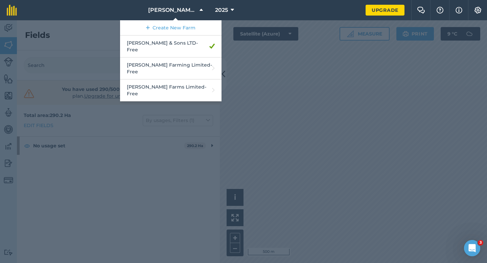
click at [355, 110] on div at bounding box center [243, 141] width 487 height 243
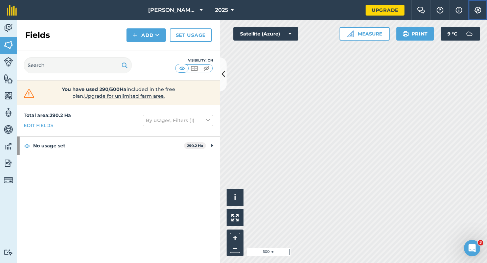
click at [477, 11] on img at bounding box center [478, 10] width 8 height 7
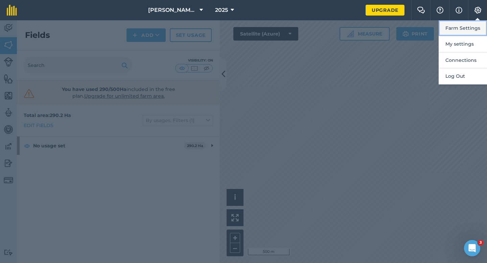
click at [475, 24] on button "Farm Settings" at bounding box center [462, 28] width 48 height 16
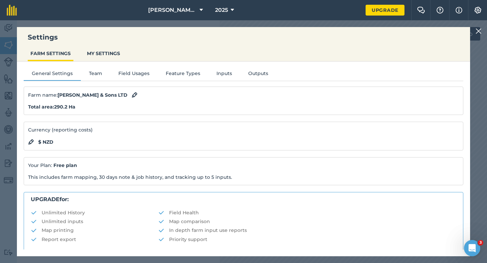
scroll to position [130, 0]
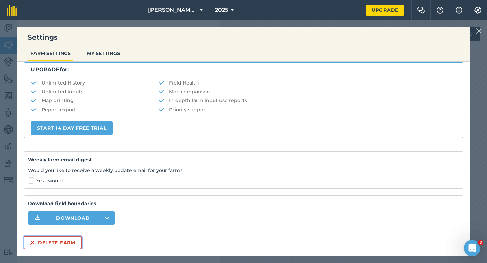
click at [69, 244] on button "Delete farm" at bounding box center [53, 243] width 58 height 14
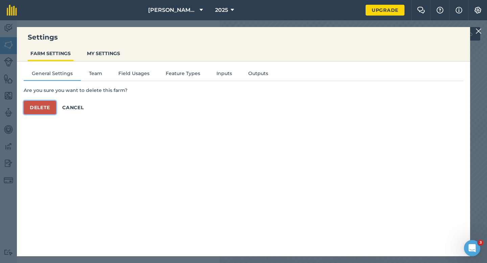
click at [35, 102] on button "Delete" at bounding box center [40, 108] width 32 height 14
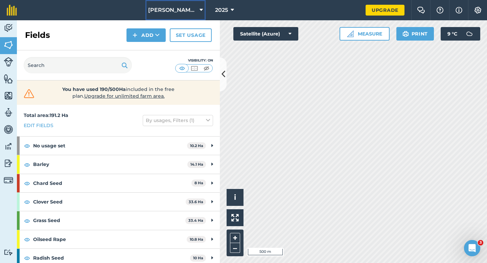
click at [189, 16] on button "[PERSON_NAME] Farming Limited" at bounding box center [175, 10] width 60 height 20
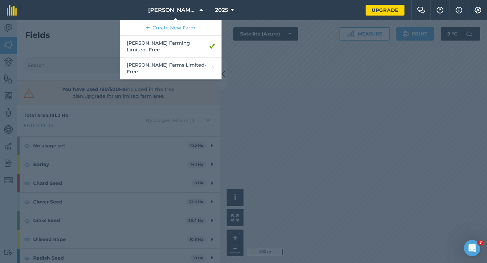
click at [263, 139] on div at bounding box center [243, 141] width 487 height 243
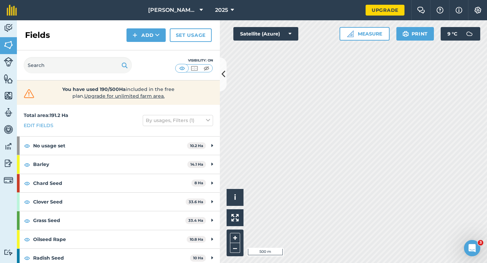
click at [168, 21] on div "Fields Add Set usage" at bounding box center [118, 35] width 203 height 30
click at [173, 17] on button "[PERSON_NAME] Farming Limited" at bounding box center [175, 10] width 60 height 20
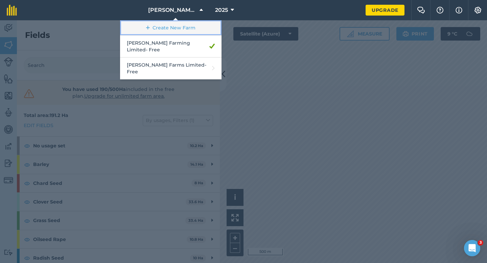
click at [173, 30] on link "Create New Farm" at bounding box center [170, 27] width 101 height 15
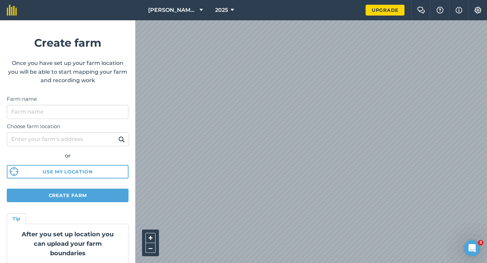
click at [127, 100] on label "Farm name" at bounding box center [68, 99] width 122 height 8
click at [127, 105] on input "Farm name" at bounding box center [68, 112] width 122 height 14
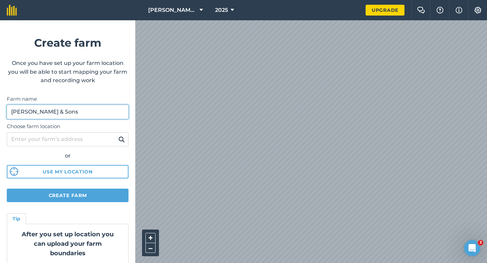
type input "[PERSON_NAME] & Sons"
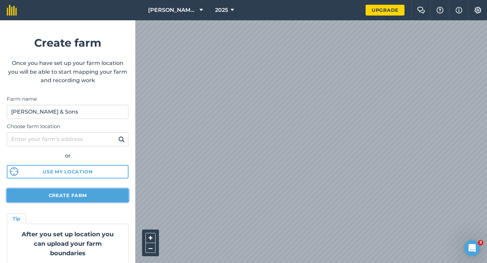
click at [111, 194] on button "Create farm" at bounding box center [68, 196] width 122 height 14
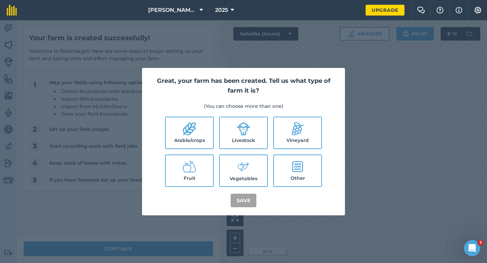
click at [213, 119] on li "Arable/crops" at bounding box center [189, 133] width 49 height 32
click at [235, 124] on label "Livestock" at bounding box center [243, 132] width 47 height 31
checkbox input "true"
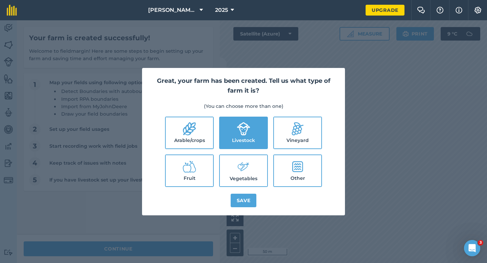
click at [206, 135] on label "Arable/crops" at bounding box center [189, 132] width 47 height 31
checkbox input "true"
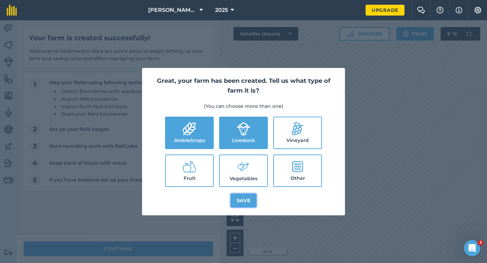
click at [256, 195] on button "Save" at bounding box center [244, 201] width 26 height 14
click at [254, 184] on label "Vegetables" at bounding box center [243, 170] width 47 height 31
checkbox input "true"
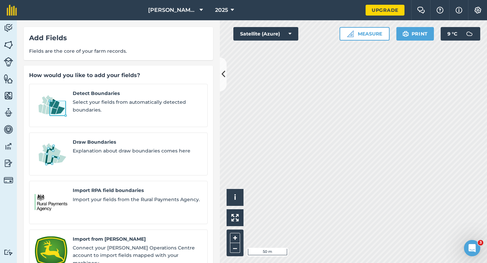
click at [126, 120] on div "Detect Boundaries Select your fields from automatically detected boundaries. Dr…" at bounding box center [118, 202] width 178 height 237
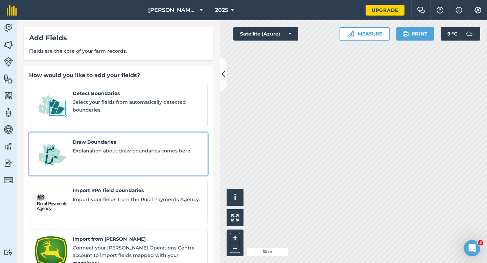
click at [126, 138] on span "Draw Boundaries" at bounding box center [137, 141] width 129 height 7
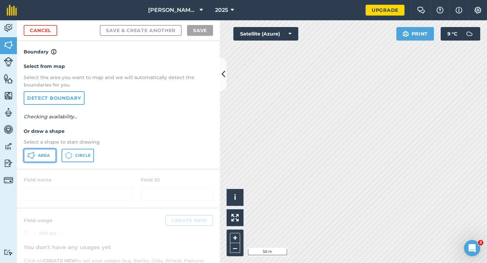
click at [41, 156] on span "Area" at bounding box center [44, 155] width 12 height 5
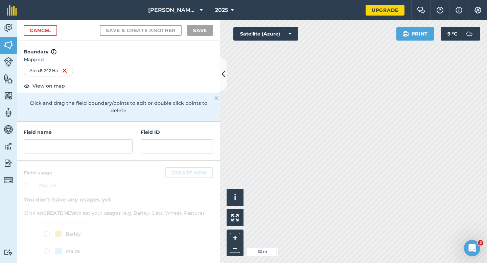
click at [126, 148] on div "Field name Field ID" at bounding box center [118, 141] width 203 height 39
click at [126, 143] on input "text" at bounding box center [78, 146] width 109 height 14
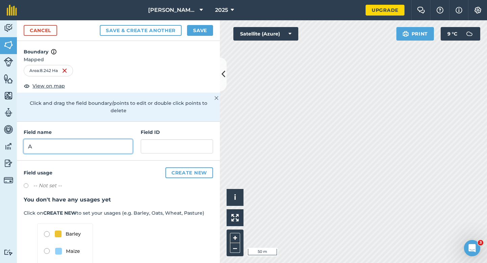
type input "A"
click at [190, 28] on button "Save" at bounding box center [200, 30] width 26 height 11
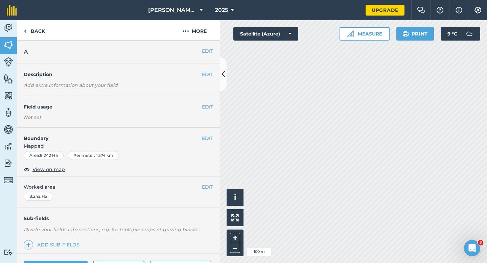
click at [208, 192] on div "EDIT Worked area 8.242 Ha" at bounding box center [118, 191] width 203 height 31
click at [208, 191] on div "EDIT Worked area 8.242 Ha" at bounding box center [118, 191] width 203 height 31
click at [208, 189] on button "EDIT" at bounding box center [207, 186] width 11 height 7
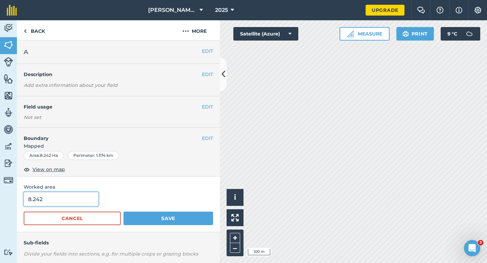
click at [88, 199] on input "8.242" at bounding box center [61, 199] width 75 height 14
type input "8.2"
click at [123, 212] on button "Save" at bounding box center [168, 219] width 90 height 14
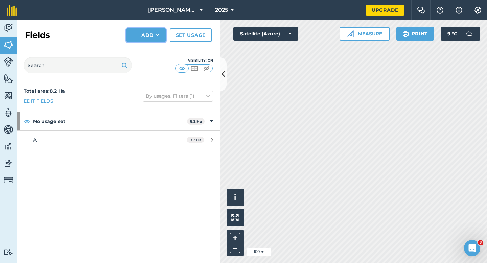
click at [141, 32] on button "Add" at bounding box center [145, 35] width 39 height 14
click at [144, 46] on link "Draw" at bounding box center [145, 50] width 37 height 15
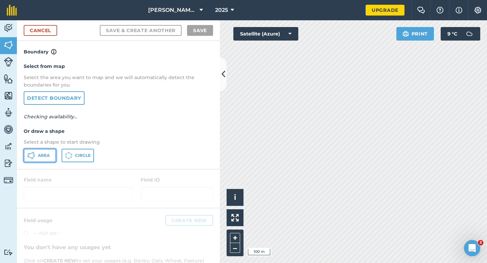
click at [49, 155] on span "Area" at bounding box center [44, 155] width 12 height 5
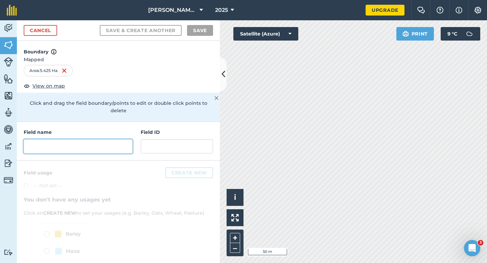
click at [76, 139] on input "text" at bounding box center [78, 146] width 109 height 14
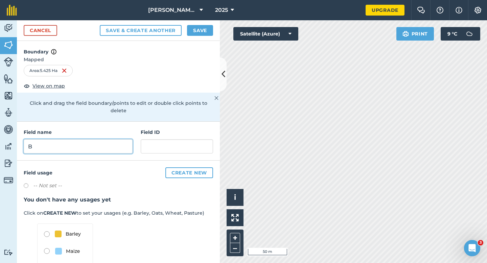
type input "B"
click at [211, 37] on div "Cancel Save & Create Another Save" at bounding box center [118, 30] width 203 height 21
click at [208, 31] on button "Save" at bounding box center [200, 30] width 26 height 11
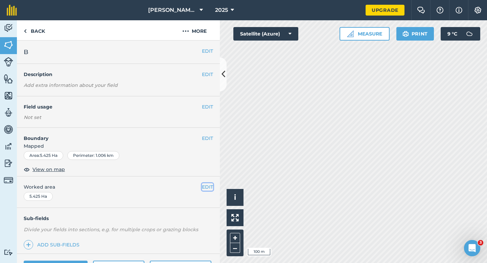
click at [210, 187] on button "EDIT" at bounding box center [207, 186] width 11 height 7
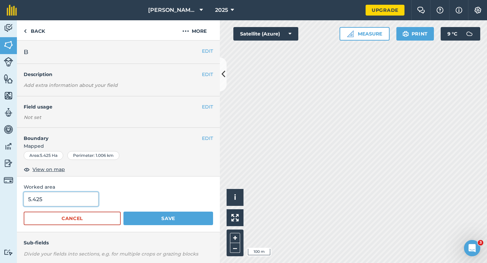
click at [71, 195] on input "5.425" at bounding box center [61, 199] width 75 height 14
click at [72, 198] on input "5.425" at bounding box center [61, 199] width 75 height 14
type input "5.4"
click at [123, 212] on button "Save" at bounding box center [168, 219] width 90 height 14
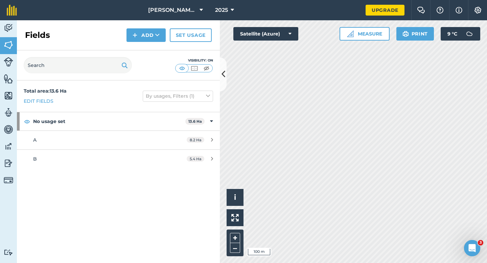
click at [137, 28] on div "Fields Add Set usage" at bounding box center [118, 35] width 203 height 30
click at [139, 48] on div "Fields Add Set usage" at bounding box center [118, 35] width 203 height 30
click at [139, 32] on button "Add" at bounding box center [145, 35] width 39 height 14
click at [145, 48] on link "Draw" at bounding box center [145, 50] width 37 height 15
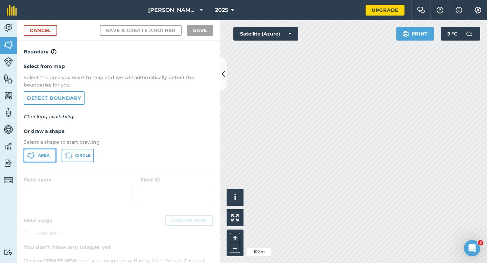
click at [45, 158] on button "Area" at bounding box center [40, 156] width 32 height 14
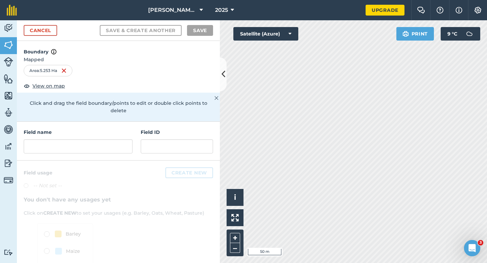
click at [110, 146] on div "Field name Field ID" at bounding box center [118, 141] width 203 height 39
click at [110, 141] on input "text" at bounding box center [78, 146] width 109 height 14
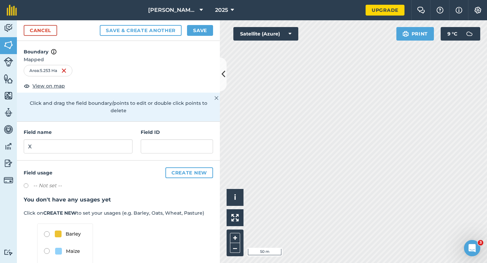
click at [110, 128] on h4 "Field name" at bounding box center [78, 131] width 109 height 7
click at [110, 139] on input "X" at bounding box center [78, 146] width 109 height 14
type input "C"
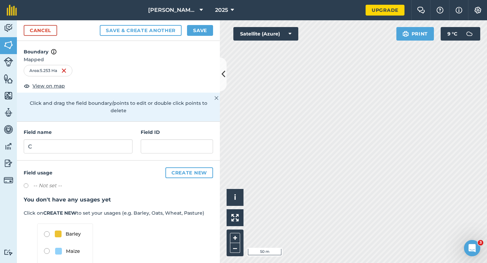
click at [194, 39] on div "Cancel Save & Create Another Save" at bounding box center [118, 30] width 203 height 21
click at [196, 33] on button "Save" at bounding box center [200, 30] width 26 height 11
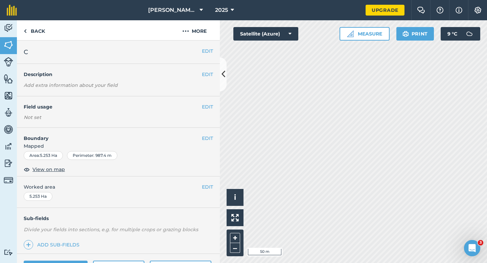
click at [211, 192] on div "EDIT Worked area 5.253 Ha" at bounding box center [118, 191] width 203 height 31
click at [211, 186] on button "EDIT" at bounding box center [207, 186] width 11 height 7
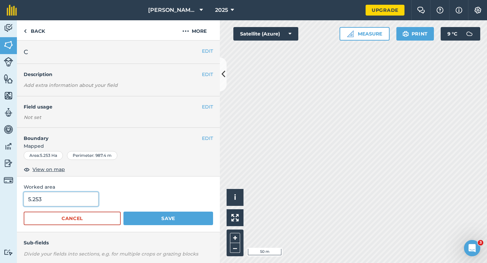
click at [80, 205] on input "5.253" at bounding box center [61, 199] width 75 height 14
type input "5.23"
click at [123, 212] on button "Save" at bounding box center [168, 219] width 90 height 14
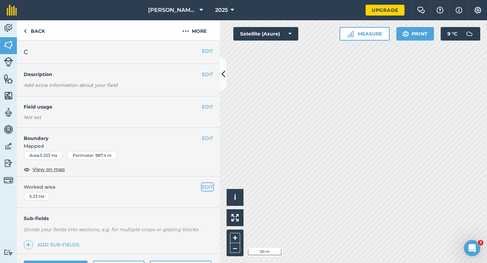
click at [207, 183] on button "EDIT" at bounding box center [207, 186] width 11 height 7
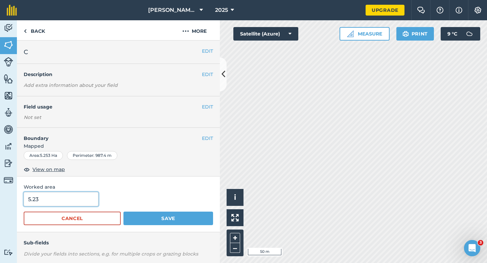
click at [79, 198] on input "5.23" at bounding box center [61, 199] width 75 height 14
type input "5.3"
click at [123, 212] on button "Save" at bounding box center [168, 219] width 90 height 14
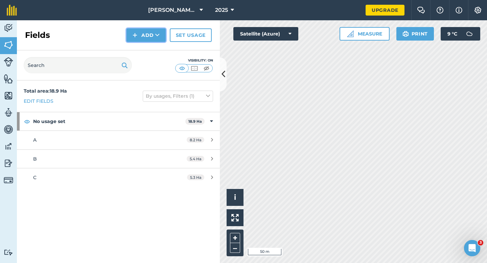
click at [136, 41] on button "Add" at bounding box center [145, 35] width 39 height 14
click at [136, 46] on link "Draw" at bounding box center [145, 50] width 37 height 15
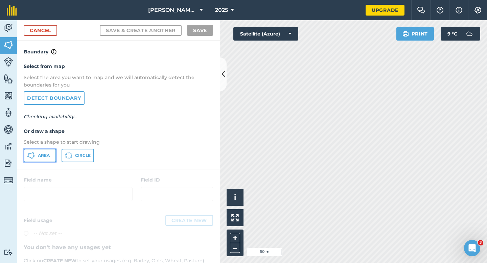
click at [33, 158] on icon at bounding box center [31, 155] width 8 height 8
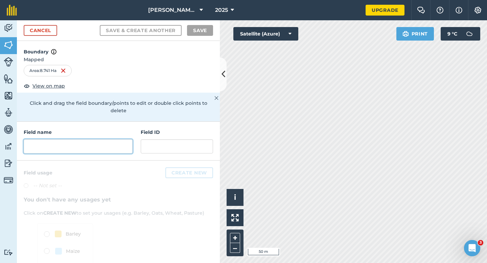
click at [87, 142] on input "text" at bounding box center [78, 146] width 109 height 14
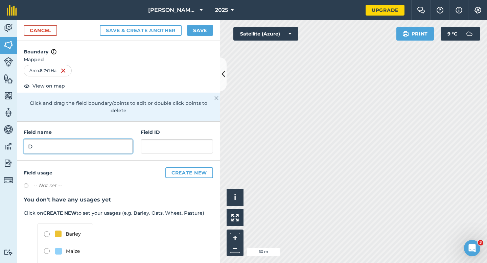
type input "D"
click at [196, 32] on button "Save" at bounding box center [200, 30] width 26 height 11
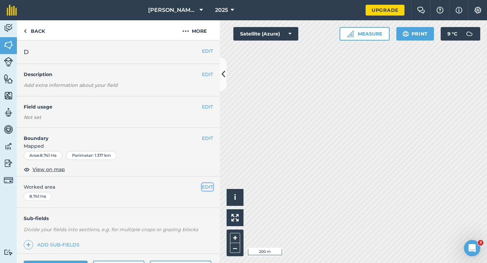
click at [207, 189] on button "EDIT" at bounding box center [207, 186] width 11 height 7
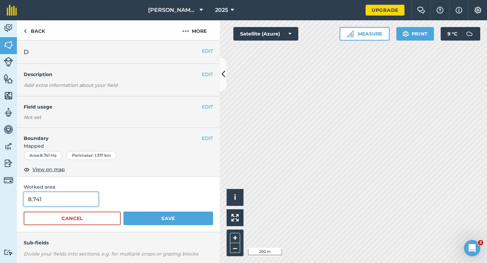
click at [88, 200] on input "8.741" at bounding box center [61, 199] width 75 height 14
type input "8.8"
click at [123, 212] on button "Save" at bounding box center [168, 219] width 90 height 14
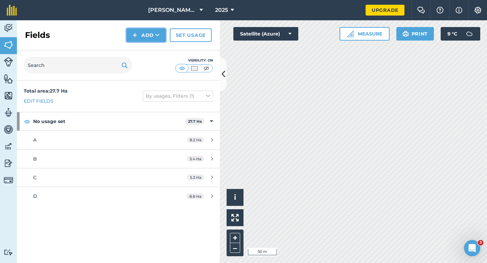
click at [139, 40] on button "Add" at bounding box center [145, 35] width 39 height 14
click at [140, 44] on link "Draw" at bounding box center [145, 50] width 37 height 15
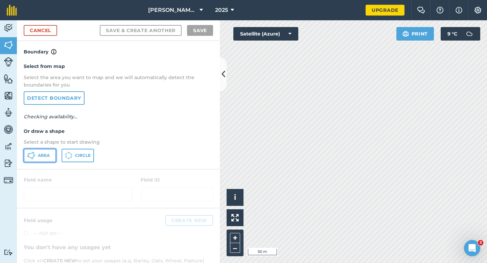
click at [53, 151] on button "Area" at bounding box center [40, 156] width 32 height 14
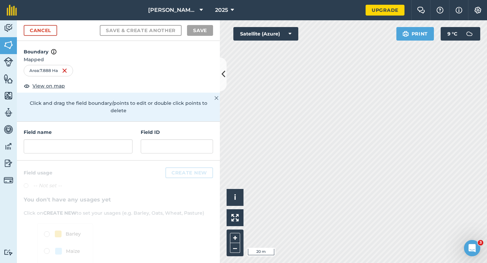
click at [81, 161] on div at bounding box center [118, 234] width 203 height 146
click at [81, 148] on div "Field name Field ID" at bounding box center [118, 141] width 203 height 39
click at [81, 139] on input "text" at bounding box center [78, 146] width 109 height 14
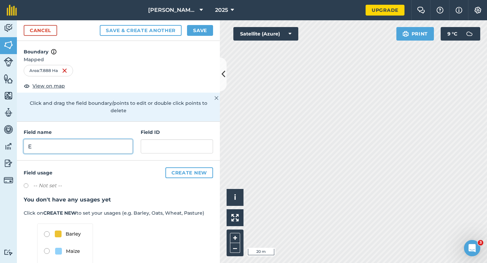
type input "E"
click at [195, 26] on button "Save" at bounding box center [200, 30] width 26 height 11
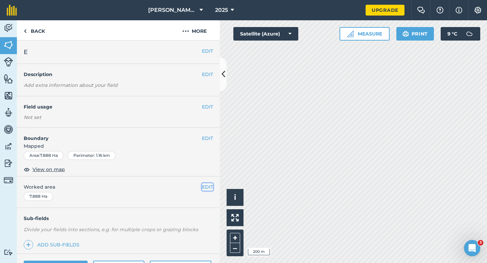
click at [208, 185] on button "EDIT" at bounding box center [207, 186] width 11 height 7
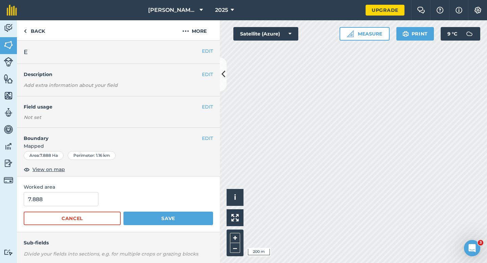
click at [64, 209] on form "7.888 Cancel Save" at bounding box center [118, 208] width 189 height 33
click at [70, 201] on input "7.888" at bounding box center [61, 199] width 75 height 14
type input "8"
click at [123, 212] on button "Save" at bounding box center [168, 219] width 90 height 14
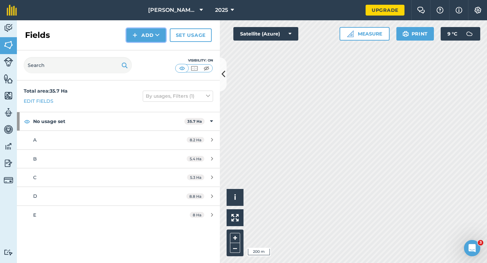
click at [145, 40] on button "Add" at bounding box center [145, 35] width 39 height 14
click at [148, 53] on link "Draw" at bounding box center [145, 50] width 37 height 15
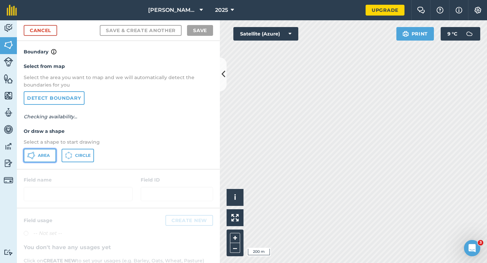
click at [46, 157] on span "Area" at bounding box center [44, 155] width 12 height 5
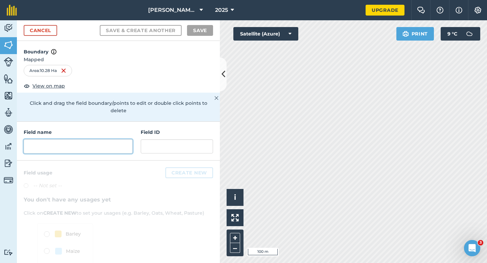
click at [109, 140] on input "text" at bounding box center [78, 146] width 109 height 14
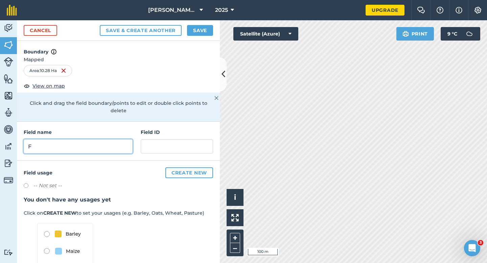
type input "F"
click at [201, 28] on button "Save" at bounding box center [200, 30] width 26 height 11
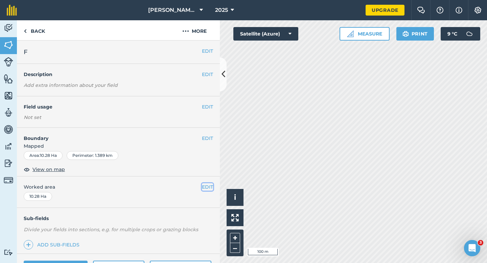
click at [203, 186] on button "EDIT" at bounding box center [207, 186] width 11 height 7
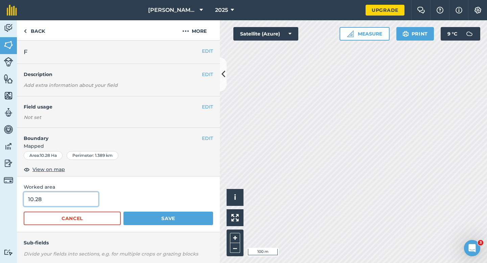
click at [76, 199] on input "10.28" at bounding box center [61, 199] width 75 height 14
type input "10.3"
click at [123, 212] on button "Save" at bounding box center [168, 219] width 90 height 14
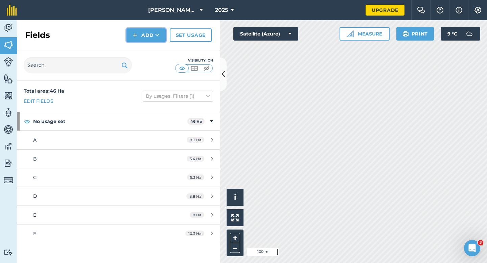
click at [138, 33] on button "Add" at bounding box center [145, 35] width 39 height 14
click at [141, 51] on link "Draw" at bounding box center [145, 50] width 37 height 15
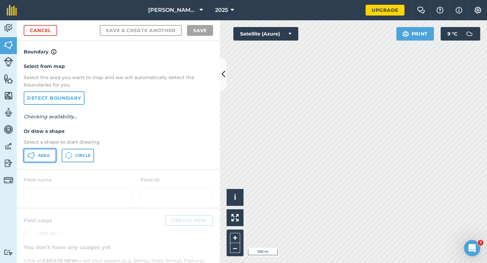
click at [48, 158] on span "Area" at bounding box center [44, 155] width 12 height 5
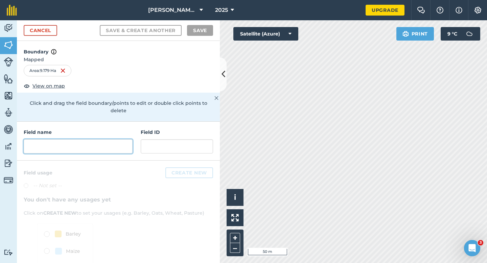
click at [94, 139] on input "text" at bounding box center [78, 146] width 109 height 14
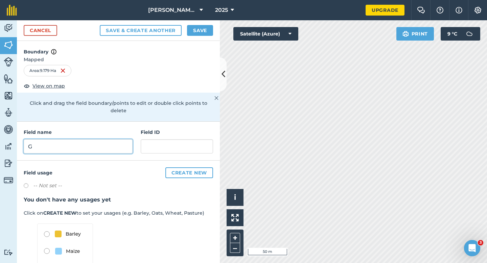
type input "G"
click at [200, 35] on button "Save" at bounding box center [200, 30] width 26 height 11
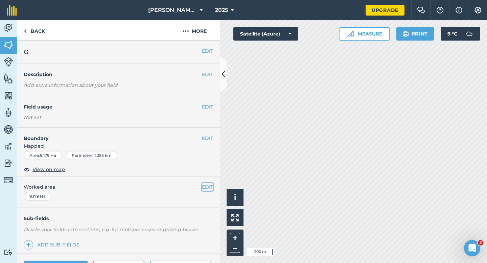
click at [206, 186] on button "EDIT" at bounding box center [207, 186] width 11 height 7
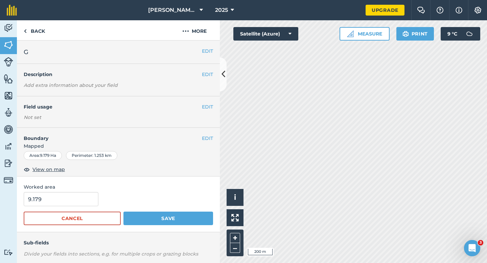
click at [96, 198] on div "9.179" at bounding box center [118, 199] width 189 height 14
click at [95, 198] on input "9.179" at bounding box center [61, 199] width 75 height 14
type input "9.2"
click at [123, 212] on button "Save" at bounding box center [168, 219] width 90 height 14
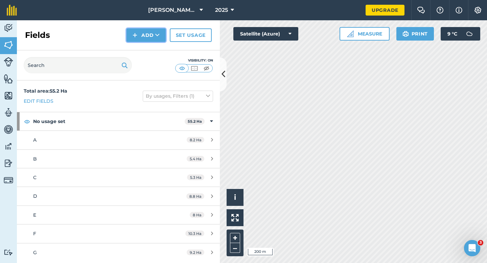
click at [131, 39] on button "Add" at bounding box center [145, 35] width 39 height 14
click at [138, 48] on link "Draw" at bounding box center [145, 50] width 37 height 15
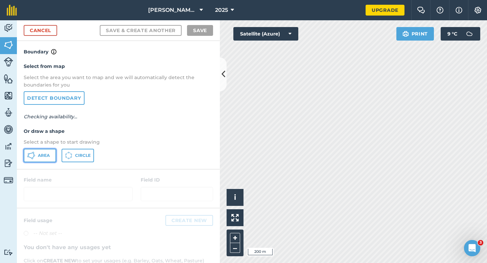
click at [51, 149] on button "Area" at bounding box center [40, 156] width 32 height 14
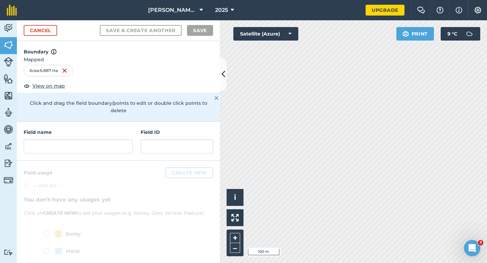
click at [117, 129] on div "Field name" at bounding box center [78, 140] width 109 height 25
click at [118, 139] on input "text" at bounding box center [78, 146] width 109 height 14
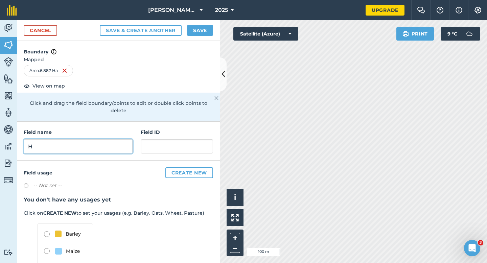
type input "H"
click at [205, 30] on button "Save" at bounding box center [200, 30] width 26 height 11
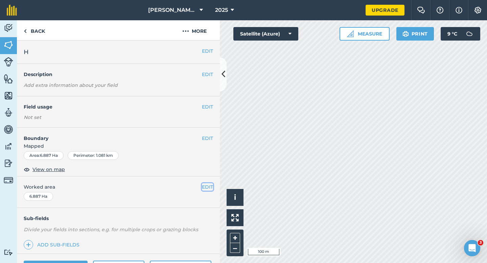
click at [210, 185] on button "EDIT" at bounding box center [207, 186] width 11 height 7
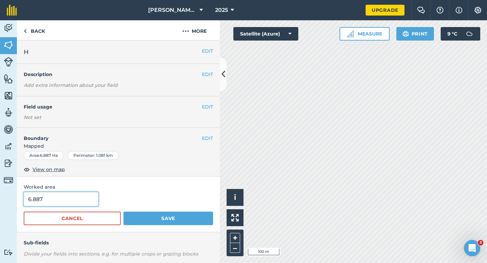
click at [34, 197] on input "6.887" at bounding box center [61, 199] width 75 height 14
type input "7"
click at [123, 212] on button "Save" at bounding box center [168, 219] width 90 height 14
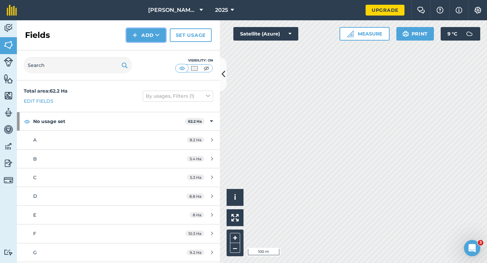
click at [137, 41] on button "Add" at bounding box center [145, 35] width 39 height 14
click at [138, 47] on link "Draw" at bounding box center [145, 50] width 37 height 15
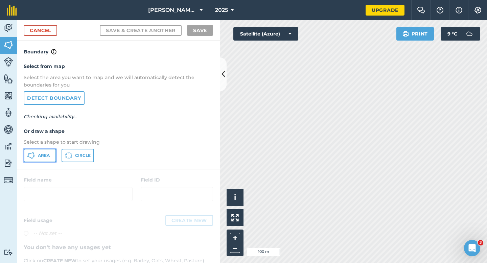
click at [52, 154] on button "Area" at bounding box center [40, 156] width 32 height 14
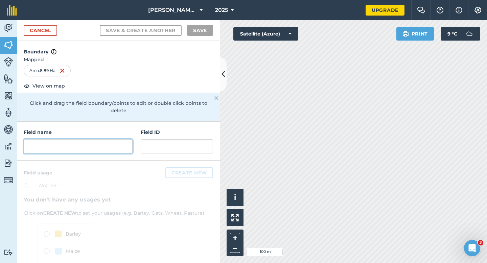
click at [106, 139] on input "text" at bounding box center [78, 146] width 109 height 14
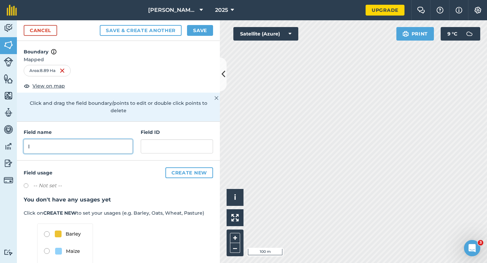
type input "I"
click at [195, 29] on button "Save" at bounding box center [200, 30] width 26 height 11
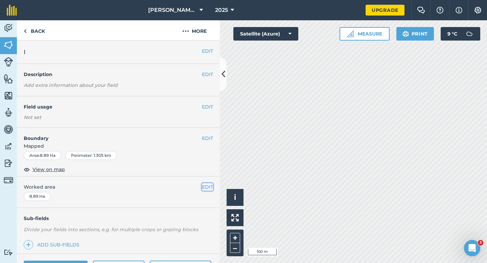
click at [206, 186] on button "EDIT" at bounding box center [207, 186] width 11 height 7
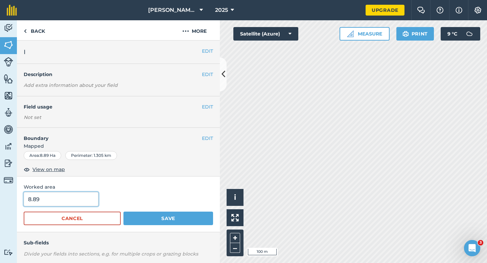
click at [82, 201] on input "8.89" at bounding box center [61, 199] width 75 height 14
type input "8.9"
click at [123, 212] on button "Save" at bounding box center [168, 219] width 90 height 14
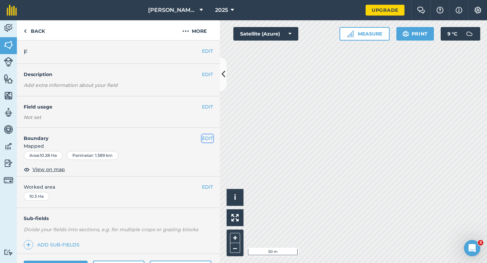
click at [205, 142] on button "EDIT" at bounding box center [207, 138] width 11 height 7
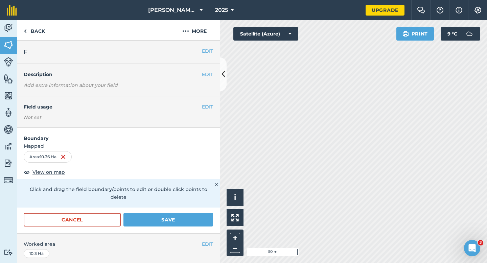
click at [200, 204] on form "Boundary Mapped Area : 10.36 Ha View on map Click and drag the field boundary/p…" at bounding box center [118, 180] width 203 height 105
click at [200, 213] on button "Save" at bounding box center [168, 220] width 90 height 14
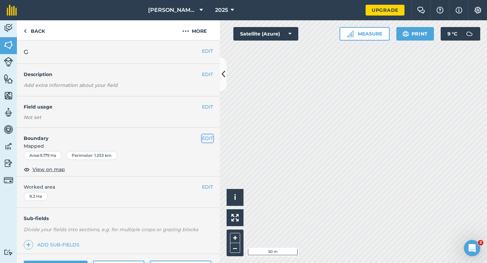
click at [202, 137] on button "EDIT" at bounding box center [207, 138] width 11 height 7
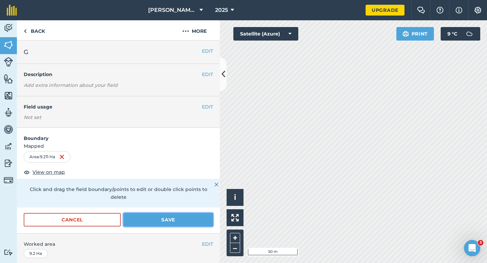
click at [209, 213] on button "Save" at bounding box center [168, 220] width 90 height 14
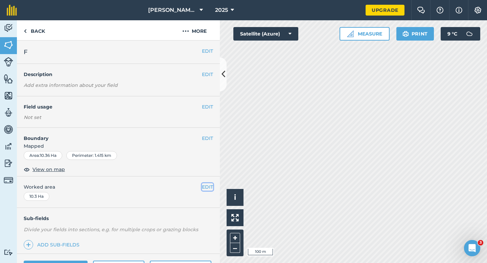
click at [207, 188] on button "EDIT" at bounding box center [207, 186] width 11 height 7
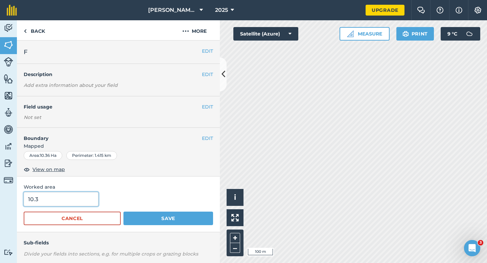
click at [88, 203] on input "10.3" at bounding box center [61, 199] width 75 height 14
type input "10.4"
click at [123, 212] on button "Save" at bounding box center [168, 219] width 90 height 14
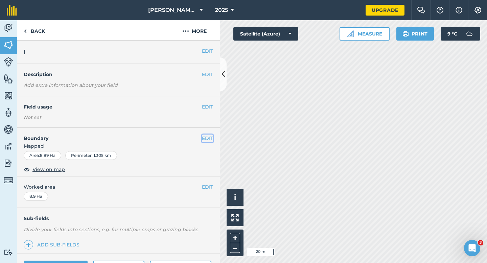
click at [208, 138] on button "EDIT" at bounding box center [207, 138] width 11 height 7
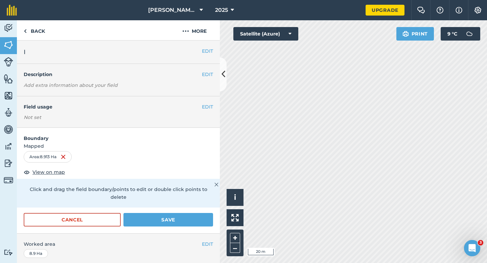
click at [170, 201] on form "Boundary Mapped Area : 8.913 Ha View on map Click and drag the field boundary/p…" at bounding box center [118, 180] width 203 height 105
click at [170, 213] on button "Save" at bounding box center [168, 220] width 90 height 14
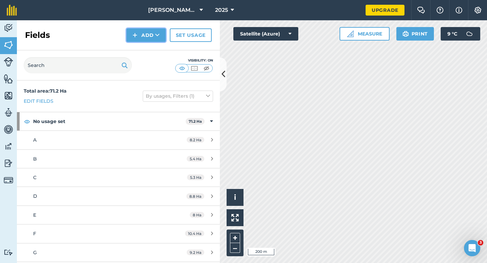
click at [141, 38] on button "Add" at bounding box center [145, 35] width 39 height 14
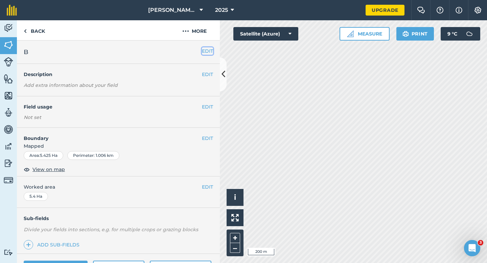
click at [206, 48] on button "EDIT" at bounding box center [207, 50] width 11 height 7
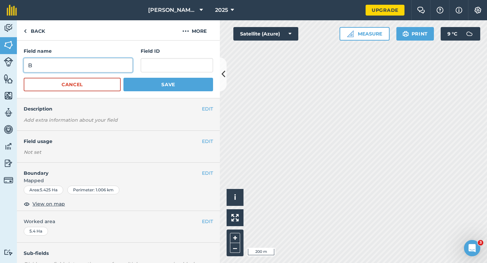
click at [113, 61] on input "B" at bounding box center [78, 65] width 109 height 14
type input "A"
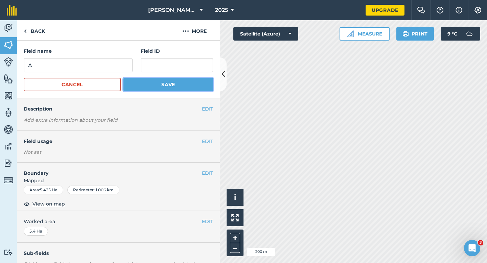
click at [155, 85] on button "Save" at bounding box center [168, 85] width 90 height 14
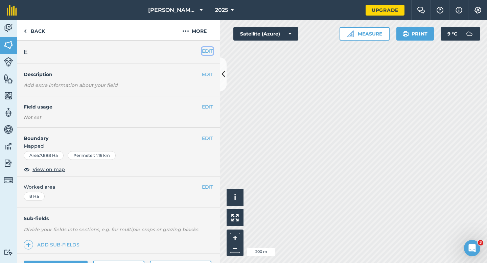
click at [206, 47] on button "EDIT" at bounding box center [207, 50] width 11 height 7
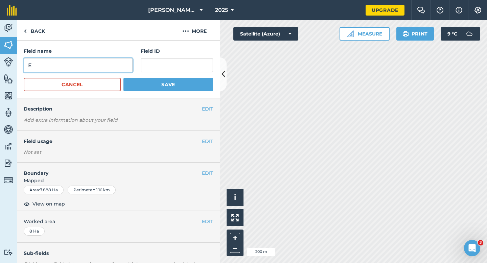
click at [118, 63] on input "E" at bounding box center [78, 65] width 109 height 14
type input "B"
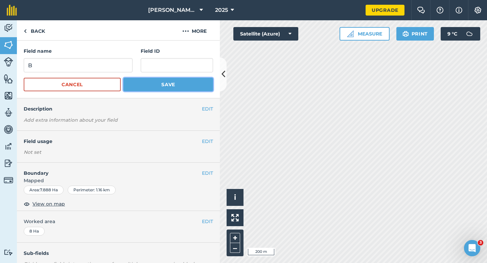
click at [140, 82] on button "Save" at bounding box center [168, 85] width 90 height 14
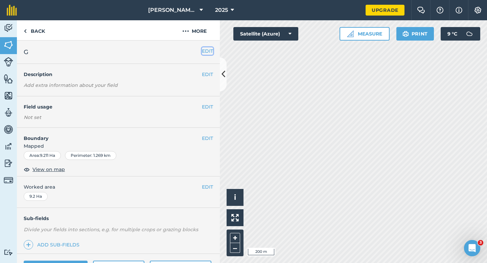
click at [209, 54] on button "EDIT" at bounding box center [207, 50] width 11 height 7
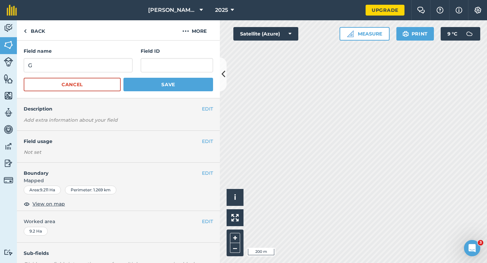
click at [93, 73] on form "Field name G Field ID Cancel Save" at bounding box center [118, 69] width 189 height 44
click at [94, 73] on form "Field name G Field ID Cancel Save" at bounding box center [118, 69] width 189 height 44
click at [97, 71] on input "G" at bounding box center [78, 65] width 109 height 14
type input "C"
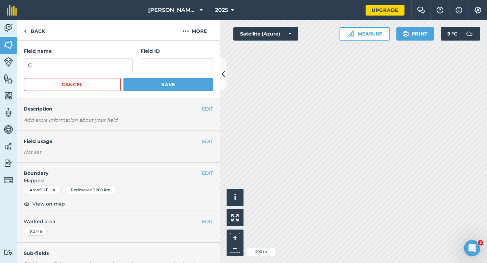
click at [167, 91] on div "Field name C Field ID Cancel Save" at bounding box center [118, 70] width 203 height 58
click at [173, 87] on button "Save" at bounding box center [168, 85] width 90 height 14
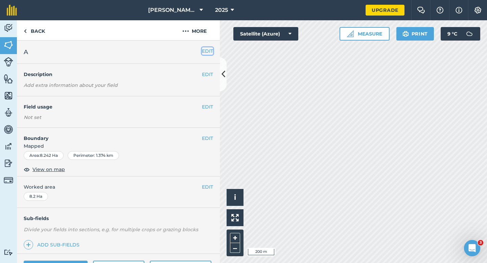
click at [203, 53] on button "EDIT" at bounding box center [207, 50] width 11 height 7
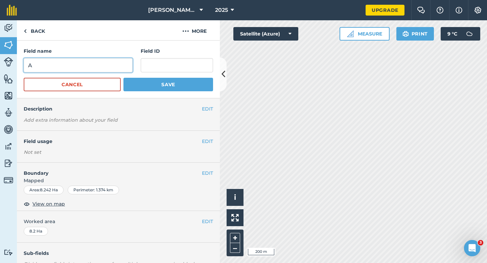
click at [103, 68] on input "A" at bounding box center [78, 65] width 109 height 14
type input "D"
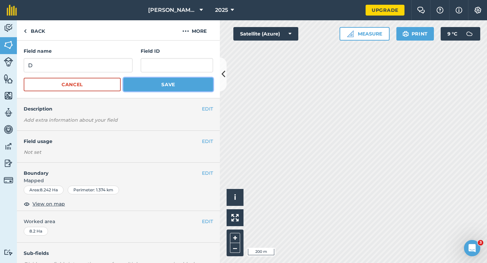
click at [137, 80] on button "Save" at bounding box center [168, 85] width 90 height 14
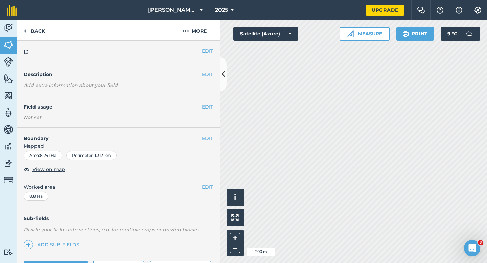
click at [211, 55] on div "EDIT D" at bounding box center [118, 52] width 203 height 23
click at [202, 54] on button "EDIT" at bounding box center [207, 50] width 11 height 7
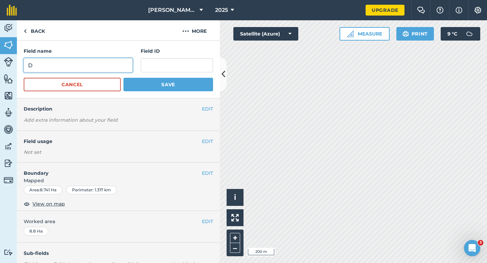
click at [127, 69] on input "D" at bounding box center [78, 65] width 109 height 14
click at [127, 69] on input "R" at bounding box center [78, 65] width 109 height 14
click at [114, 65] on input "R" at bounding box center [78, 65] width 109 height 14
type input "E"
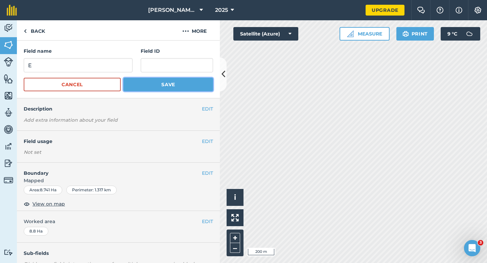
click at [137, 80] on button "Save" at bounding box center [168, 85] width 90 height 14
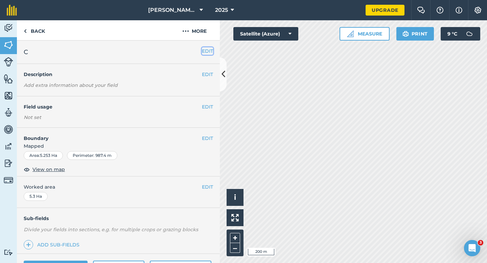
click at [208, 49] on button "EDIT" at bounding box center [207, 50] width 11 height 7
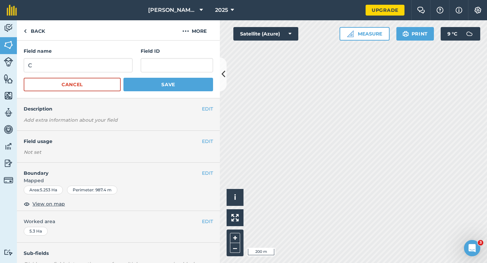
click at [95, 75] on form "Field name C Field ID Cancel Save" at bounding box center [118, 69] width 189 height 44
click at [95, 69] on input "C" at bounding box center [78, 65] width 109 height 14
click at [95, 69] on input "F" at bounding box center [78, 65] width 109 height 14
type input "F"
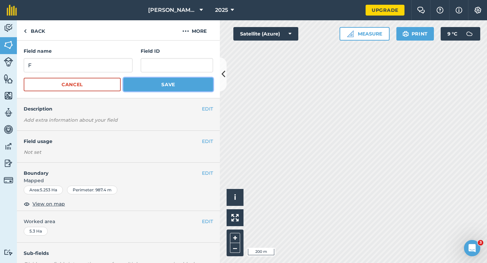
click at [146, 81] on button "Save" at bounding box center [168, 85] width 90 height 14
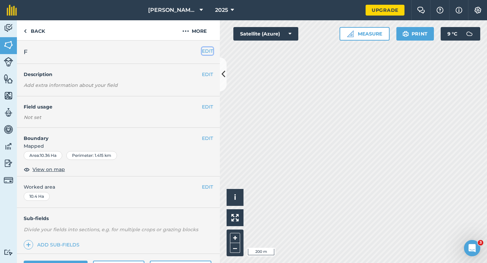
click at [207, 54] on button "EDIT" at bounding box center [207, 50] width 11 height 7
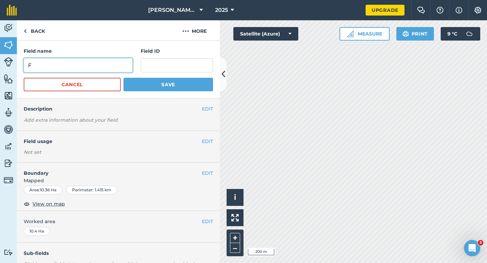
click at [120, 62] on input "F" at bounding box center [78, 65] width 109 height 14
click at [120, 62] on input "B" at bounding box center [78, 65] width 109 height 14
type input "B"
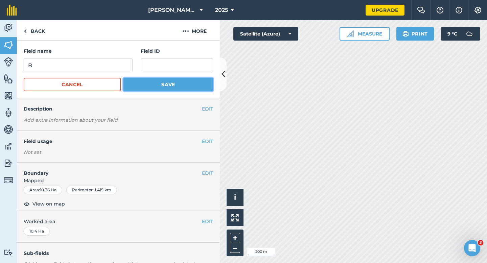
click at [151, 85] on button "Save" at bounding box center [168, 85] width 90 height 14
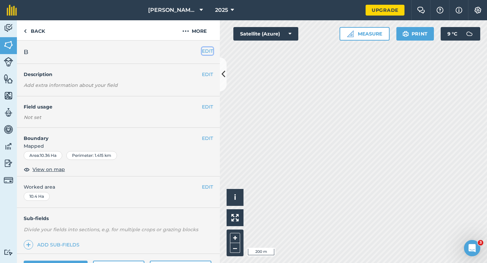
click at [210, 53] on button "EDIT" at bounding box center [207, 50] width 11 height 7
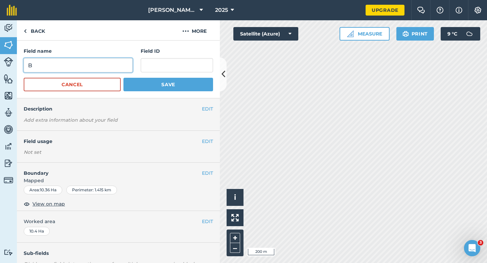
click at [121, 63] on input "B" at bounding box center [78, 65] width 109 height 14
type input "G"
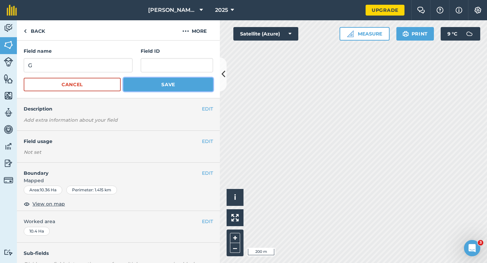
click at [154, 83] on button "Save" at bounding box center [168, 85] width 90 height 14
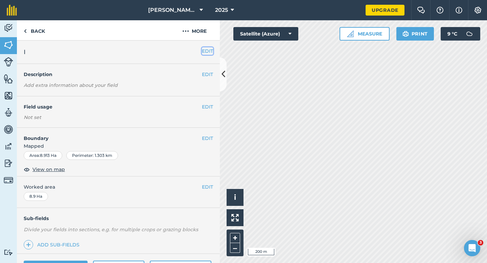
click at [208, 51] on button "EDIT" at bounding box center [207, 50] width 11 height 7
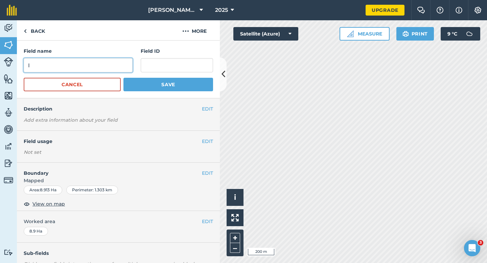
click at [108, 62] on input "I" at bounding box center [78, 65] width 109 height 14
click at [108, 62] on input "J" at bounding box center [78, 65] width 109 height 14
click at [93, 64] on input "J" at bounding box center [78, 65] width 109 height 14
click at [93, 64] on input "H" at bounding box center [78, 65] width 109 height 14
type input "H"
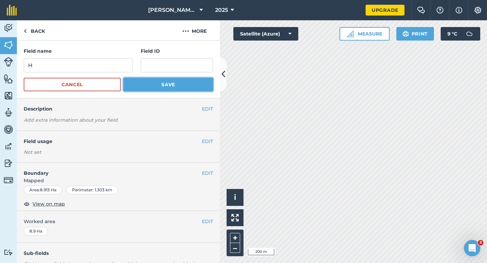
click at [146, 81] on button "Save" at bounding box center [168, 85] width 90 height 14
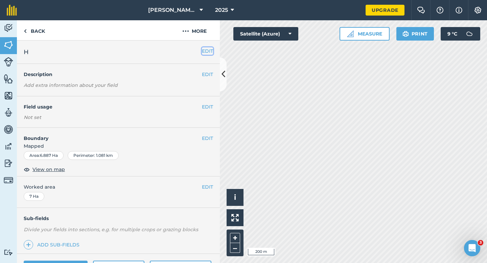
click at [207, 51] on button "EDIT" at bounding box center [207, 50] width 11 height 7
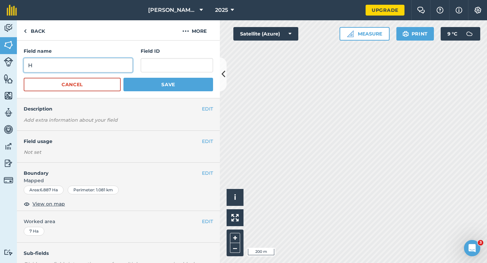
click at [115, 66] on input "H" at bounding box center [78, 65] width 109 height 14
type input "I"
click at [123, 78] on button "Save" at bounding box center [168, 85] width 90 height 14
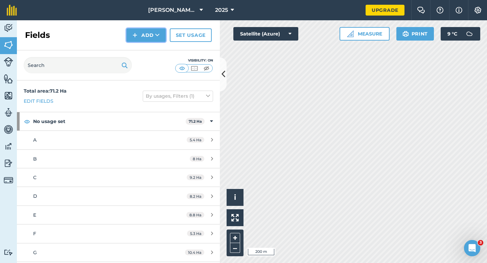
click at [131, 37] on button "Add" at bounding box center [145, 35] width 39 height 14
click at [137, 45] on link "Draw" at bounding box center [145, 50] width 37 height 15
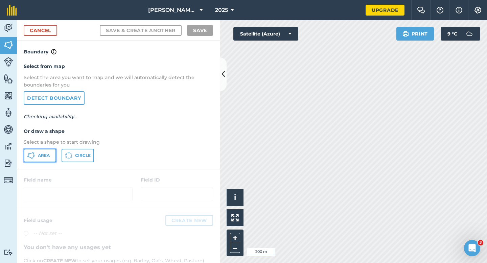
click at [42, 155] on span "Area" at bounding box center [44, 155] width 12 height 5
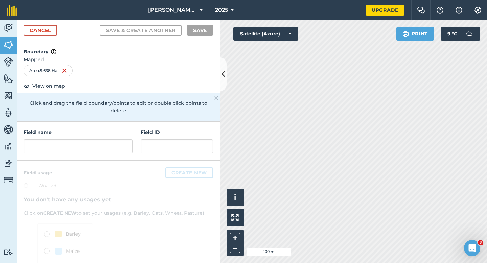
click at [118, 130] on div "Field name" at bounding box center [78, 140] width 109 height 25
click at [118, 139] on input "text" at bounding box center [78, 146] width 109 height 14
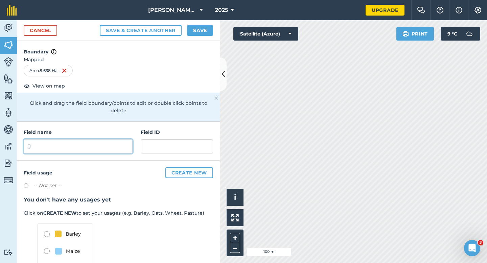
type input "J"
click at [198, 31] on button "Save" at bounding box center [200, 30] width 26 height 11
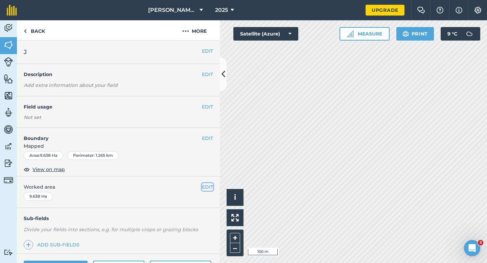
click at [209, 190] on button "EDIT" at bounding box center [207, 186] width 11 height 7
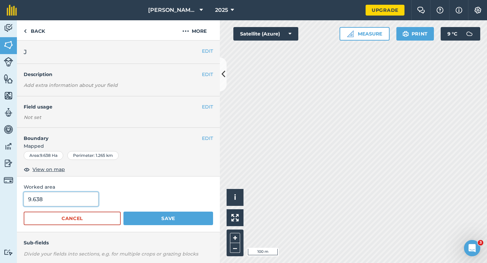
click at [49, 202] on input "9.638" at bounding box center [61, 199] width 75 height 14
type input "9.6"
click at [123, 212] on button "Save" at bounding box center [168, 219] width 90 height 14
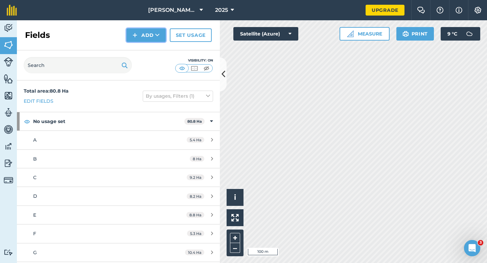
click at [149, 40] on button "Add" at bounding box center [145, 35] width 39 height 14
click at [149, 48] on link "Draw" at bounding box center [145, 50] width 37 height 15
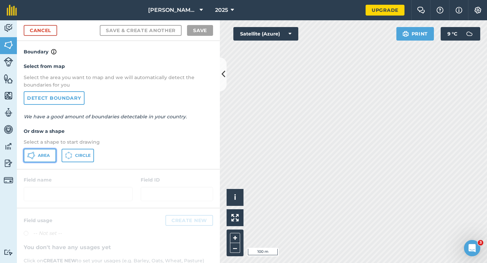
click at [53, 155] on button "Area" at bounding box center [40, 156] width 32 height 14
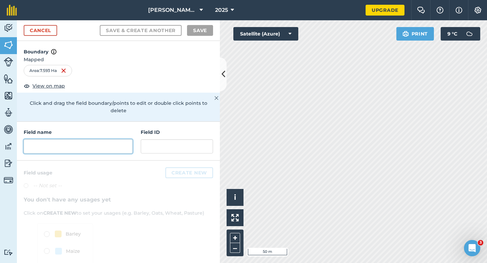
click at [117, 139] on input "text" at bounding box center [78, 146] width 109 height 14
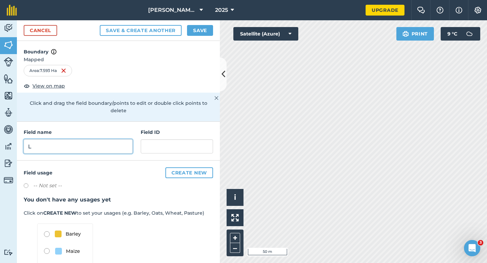
click at [114, 139] on input "L" at bounding box center [78, 146] width 109 height 14
type input "K"
click at [205, 39] on div "Cancel Save & Create Another Save" at bounding box center [118, 30] width 203 height 21
click at [205, 32] on button "Save" at bounding box center [200, 30] width 26 height 11
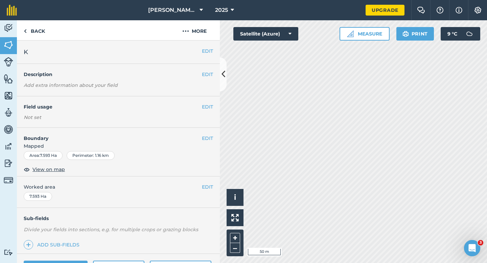
click at [209, 181] on div "EDIT Worked area 7.593 Ha" at bounding box center [118, 191] width 203 height 31
click at [209, 184] on button "EDIT" at bounding box center [207, 186] width 11 height 7
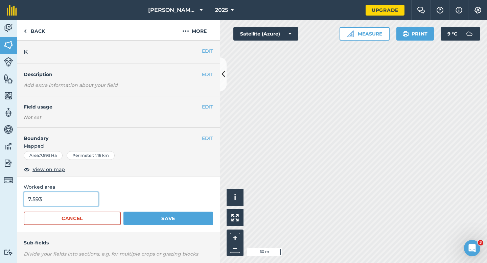
click at [89, 199] on input "7.593" at bounding box center [61, 199] width 75 height 14
type input "7.6"
click at [123, 212] on button "Save" at bounding box center [168, 219] width 90 height 14
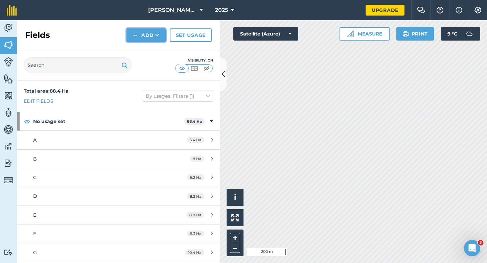
click at [142, 38] on button "Add" at bounding box center [145, 35] width 39 height 14
click at [143, 50] on link "Draw" at bounding box center [145, 50] width 37 height 15
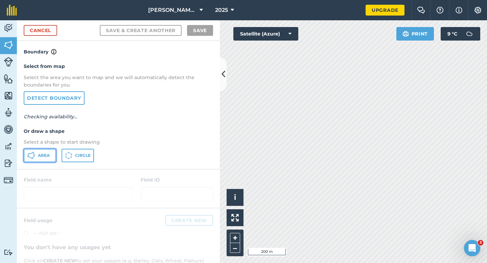
click at [46, 151] on button "Area" at bounding box center [40, 156] width 32 height 14
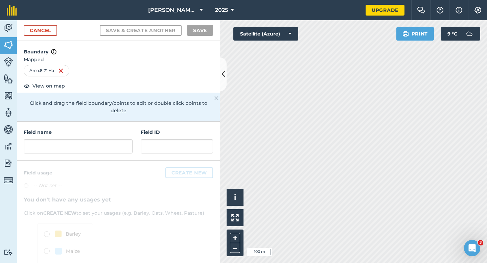
click at [84, 146] on div "Field name Field ID" at bounding box center [118, 141] width 203 height 39
click at [88, 141] on input "text" at bounding box center [78, 146] width 109 height 14
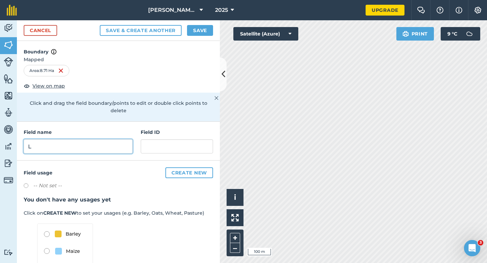
type input "L"
click at [202, 29] on button "Save" at bounding box center [200, 30] width 26 height 11
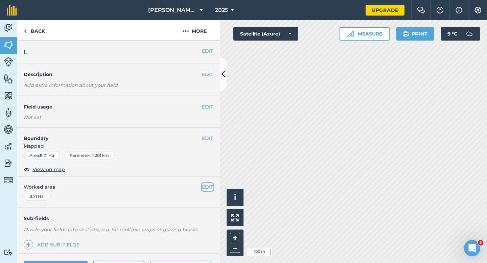
click at [210, 189] on button "EDIT" at bounding box center [207, 186] width 11 height 7
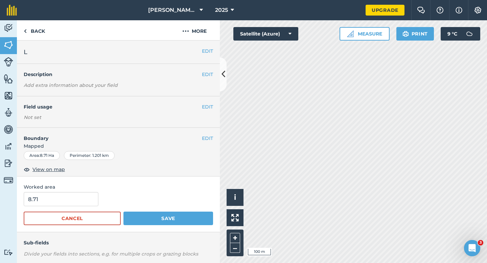
click at [106, 197] on div "8.71" at bounding box center [118, 199] width 189 height 14
click at [92, 197] on input "8.71" at bounding box center [61, 199] width 75 height 14
type input "88"
click at [123, 212] on button "Save" at bounding box center [168, 219] width 90 height 14
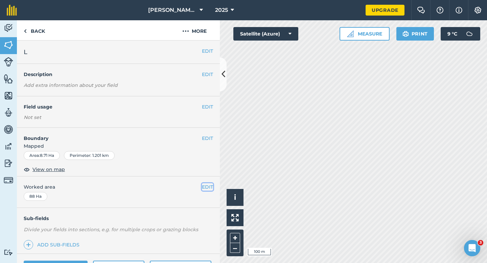
click at [206, 188] on button "EDIT" at bounding box center [207, 186] width 11 height 7
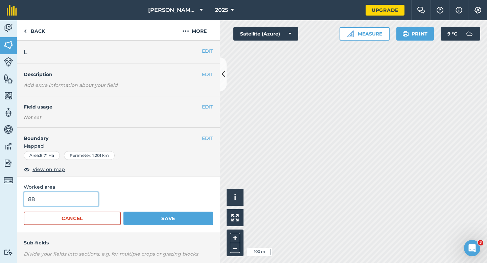
click at [54, 202] on input "88" at bounding box center [61, 199] width 75 height 14
type input "880"
click at [123, 212] on button "Save" at bounding box center [168, 219] width 90 height 14
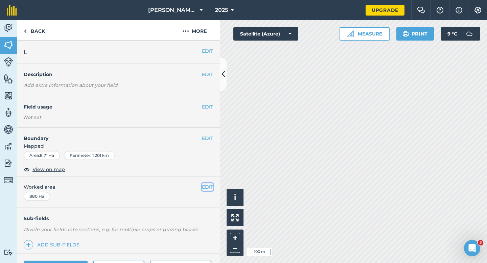
click at [204, 187] on button "EDIT" at bounding box center [207, 186] width 11 height 7
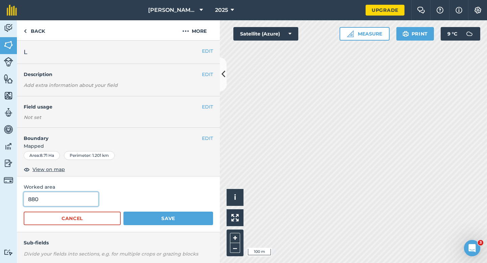
click at [64, 199] on input "880" at bounding box center [61, 199] width 75 height 14
type input "8.8"
click at [123, 212] on button "Save" at bounding box center [168, 219] width 90 height 14
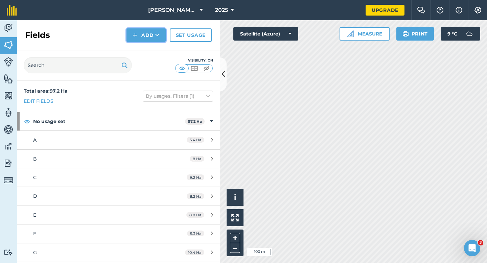
click at [135, 32] on img at bounding box center [135, 35] width 5 height 8
click at [141, 50] on link "Draw" at bounding box center [145, 50] width 37 height 15
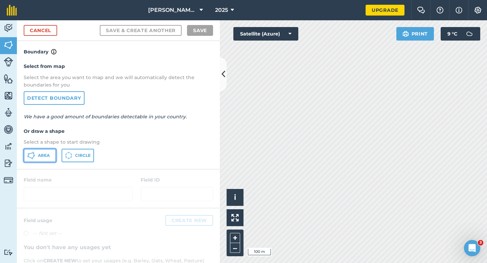
click at [27, 149] on button "Area" at bounding box center [40, 156] width 32 height 14
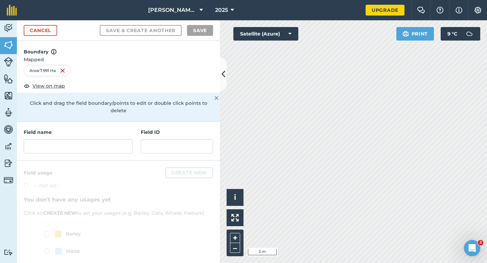
click at [77, 161] on div at bounding box center [118, 234] width 203 height 146
click at [78, 145] on input "text" at bounding box center [78, 146] width 109 height 14
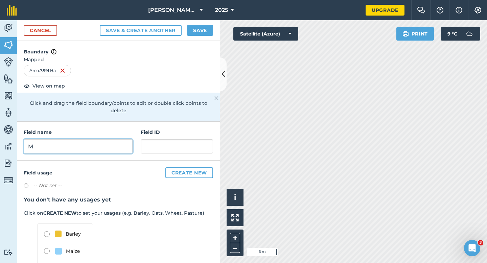
type input "M"
click at [196, 25] on div "Cancel Save & Create Another Save" at bounding box center [118, 30] width 203 height 21
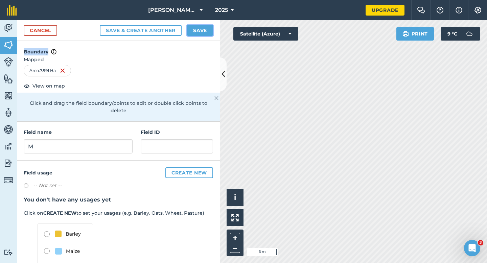
click at [195, 27] on button "Save" at bounding box center [200, 30] width 26 height 11
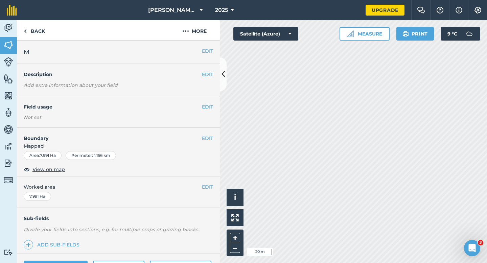
click at [124, 172] on div "EDIT Boundary Mapped Area : 7.991 Ha Perimeter : 1.156 km View on map" at bounding box center [118, 152] width 203 height 49
click at [204, 185] on button "EDIT" at bounding box center [207, 186] width 11 height 7
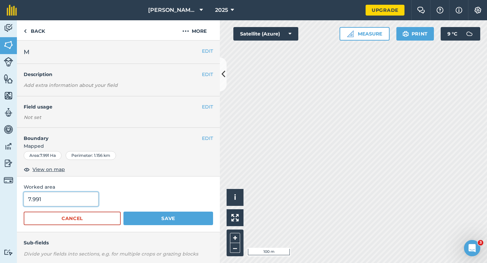
click at [94, 198] on input "7.991" at bounding box center [61, 199] width 75 height 14
type input "8"
click at [123, 212] on button "Save" at bounding box center [168, 219] width 90 height 14
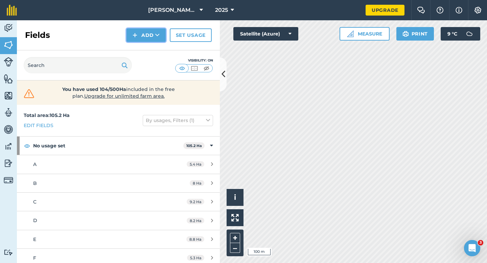
click at [143, 32] on button "Add" at bounding box center [145, 35] width 39 height 14
click at [143, 49] on link "Draw" at bounding box center [145, 50] width 37 height 15
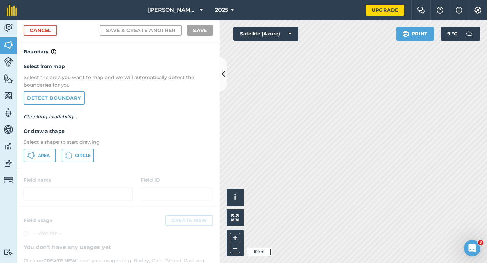
click at [39, 163] on div "Select from map Select the area you want to map and we will automatically detec…" at bounding box center [118, 112] width 203 height 113
click at [39, 157] on span "Area" at bounding box center [44, 155] width 12 height 5
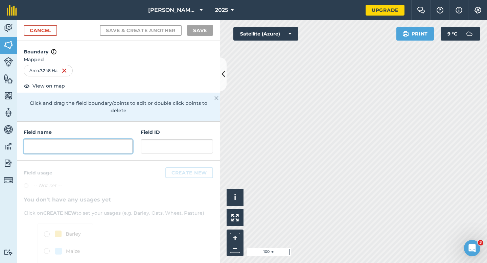
click at [104, 139] on input "text" at bounding box center [78, 146] width 109 height 14
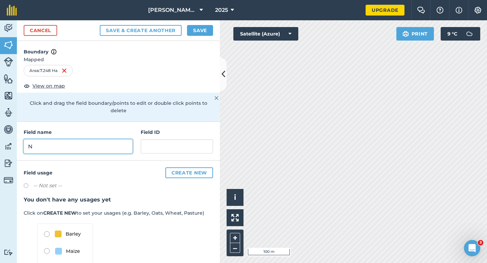
type input "N"
click at [196, 27] on button "Save" at bounding box center [200, 30] width 26 height 11
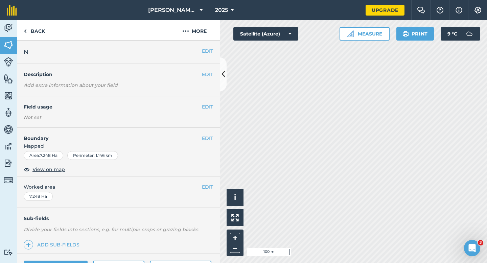
click at [196, 191] on div "EDIT Worked area 7.248 Ha" at bounding box center [118, 191] width 203 height 31
click at [202, 189] on button "EDIT" at bounding box center [207, 186] width 11 height 7
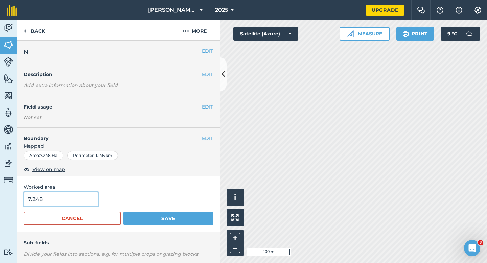
click at [79, 202] on input "7.248" at bounding box center [61, 199] width 75 height 14
type input "7.3"
click at [123, 212] on button "Save" at bounding box center [168, 219] width 90 height 14
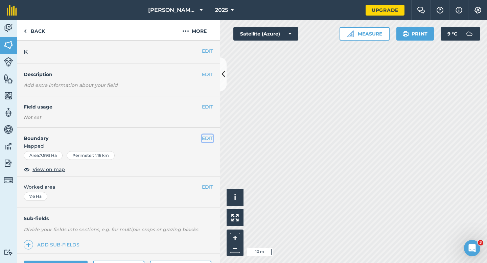
click at [208, 136] on button "EDIT" at bounding box center [207, 138] width 11 height 7
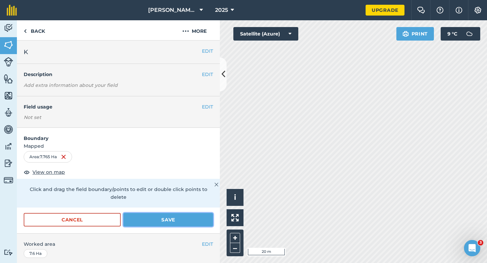
click at [187, 215] on button "Save" at bounding box center [168, 220] width 90 height 14
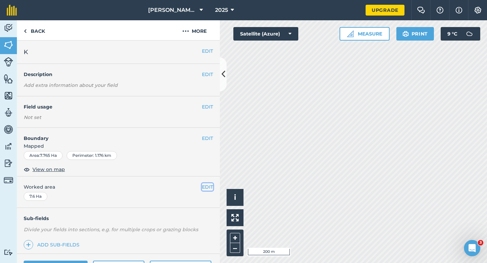
click at [213, 186] on button "EDIT" at bounding box center [207, 186] width 11 height 7
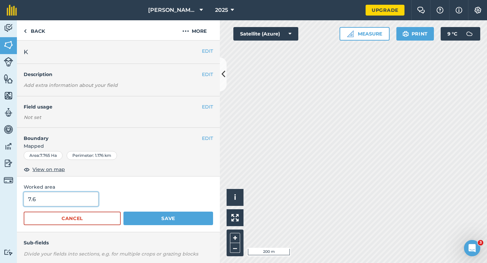
click at [95, 199] on input "7.6" at bounding box center [61, 199] width 75 height 14
type input "7.7"
click at [123, 212] on button "Save" at bounding box center [168, 219] width 90 height 14
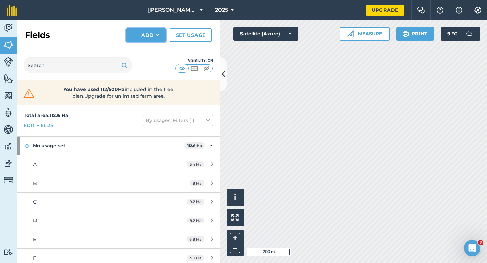
click at [137, 36] on img at bounding box center [135, 35] width 5 height 8
click at [142, 47] on link "Draw" at bounding box center [145, 50] width 37 height 15
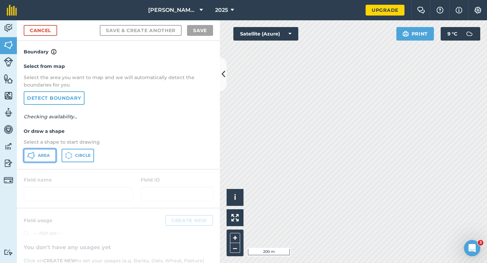
click at [34, 160] on button "Area" at bounding box center [40, 156] width 32 height 14
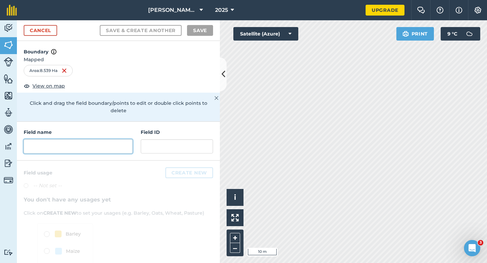
click at [119, 145] on input "text" at bounding box center [78, 146] width 109 height 14
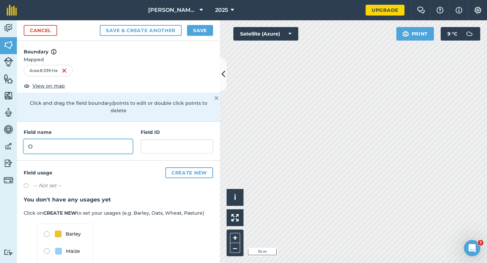
type input "O"
click at [198, 35] on button "Save" at bounding box center [200, 30] width 26 height 11
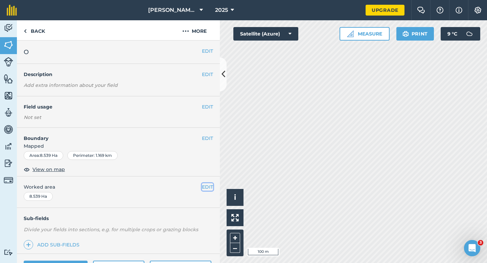
click at [204, 189] on button "EDIT" at bounding box center [207, 186] width 11 height 7
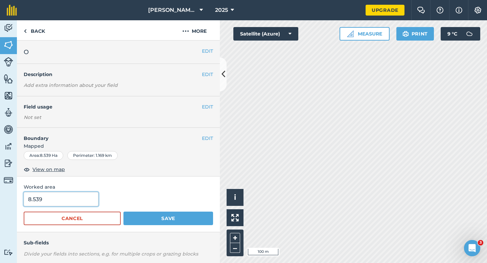
click at [59, 197] on input "8.539" at bounding box center [61, 199] width 75 height 14
type input "8.5"
click at [123, 212] on button "Save" at bounding box center [168, 219] width 90 height 14
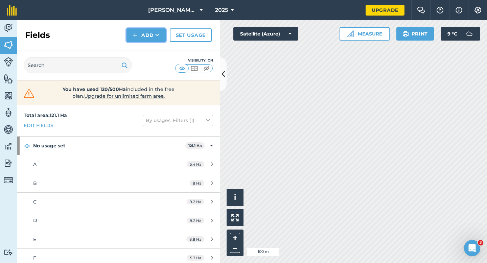
click at [144, 35] on button "Add" at bounding box center [145, 35] width 39 height 14
click at [148, 52] on link "Draw" at bounding box center [145, 50] width 37 height 15
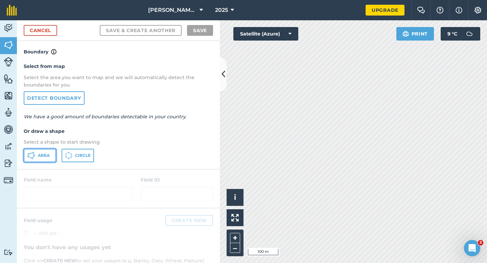
click at [44, 154] on span "Area" at bounding box center [44, 155] width 12 height 5
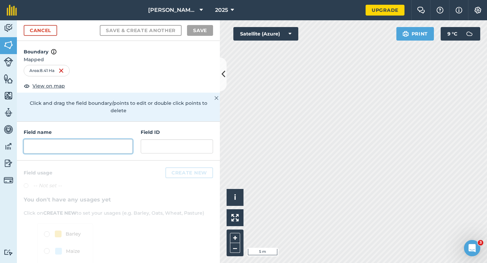
click at [86, 139] on input "text" at bounding box center [78, 146] width 109 height 14
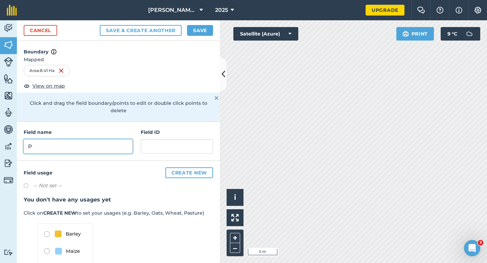
type input "P"
click at [213, 21] on div "Cancel Save & Create Another Save" at bounding box center [118, 30] width 203 height 21
click at [205, 27] on button "Save" at bounding box center [200, 30] width 26 height 11
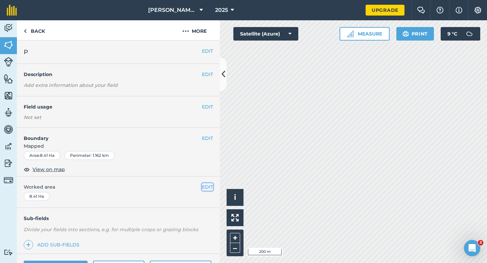
click at [209, 188] on button "EDIT" at bounding box center [207, 186] width 11 height 7
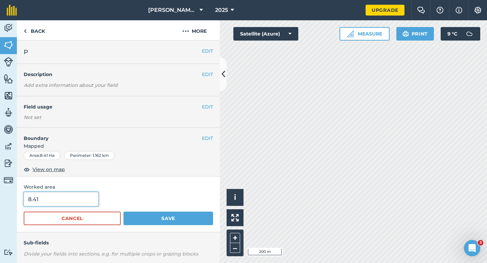
click at [80, 196] on input "8.41" at bounding box center [61, 199] width 75 height 14
type input "8.5"
click at [123, 212] on button "Save" at bounding box center [168, 219] width 90 height 14
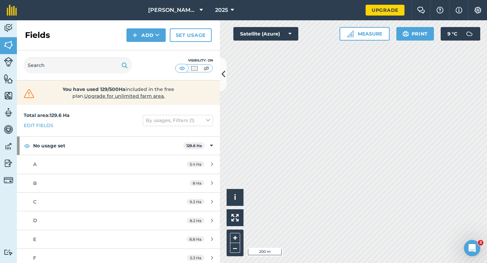
click at [137, 42] on div "Fields Add Set usage" at bounding box center [118, 35] width 203 height 30
click at [137, 45] on div "Fields Add Set usage" at bounding box center [118, 35] width 203 height 30
click at [137, 38] on img at bounding box center [135, 35] width 5 height 8
click at [137, 41] on button "Add Draw Import" at bounding box center [145, 35] width 39 height 14
click at [149, 35] on button "Add" at bounding box center [145, 35] width 39 height 14
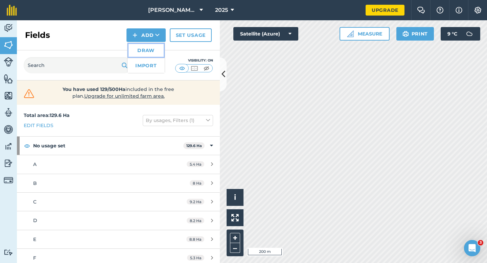
click at [149, 46] on link "Draw" at bounding box center [145, 50] width 37 height 15
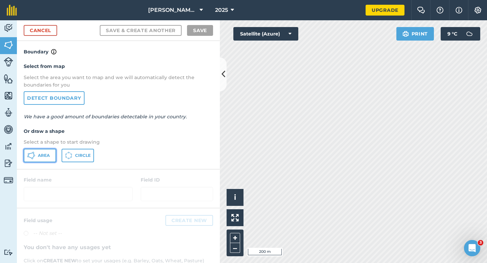
click at [30, 155] on icon at bounding box center [31, 155] width 8 height 8
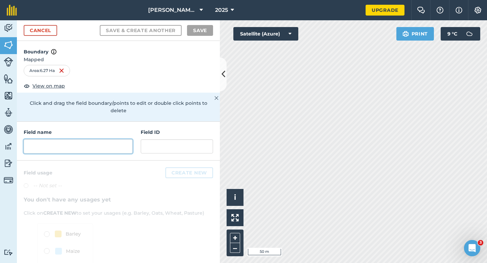
click at [105, 139] on input "text" at bounding box center [78, 146] width 109 height 14
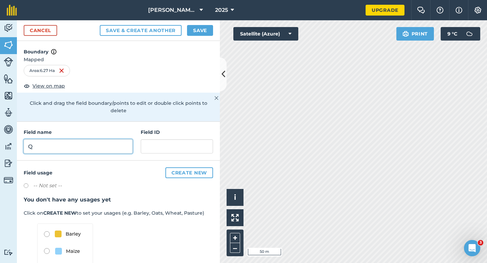
type input "Q"
click at [202, 33] on button "Save" at bounding box center [200, 30] width 26 height 11
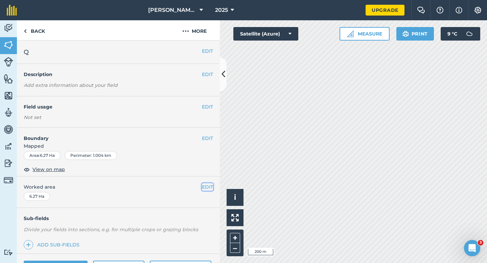
click at [206, 188] on button "EDIT" at bounding box center [207, 186] width 11 height 7
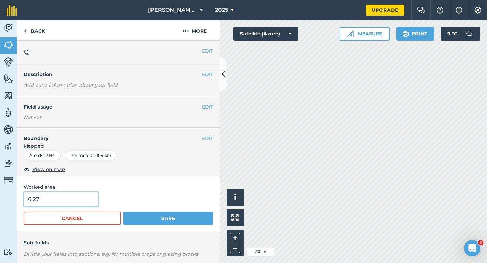
click at [52, 202] on input "6.27" at bounding box center [61, 199] width 75 height 14
type input "6.3"
click at [123, 212] on button "Save" at bounding box center [168, 219] width 90 height 14
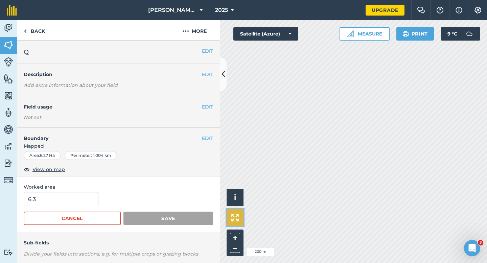
click at [242, 226] on button at bounding box center [234, 217] width 17 height 17
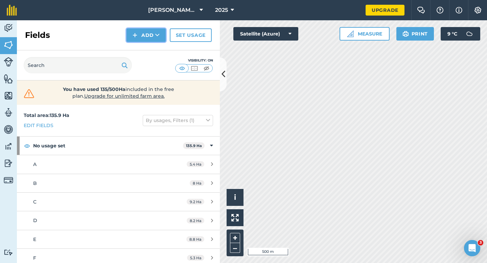
click at [142, 35] on button "Add" at bounding box center [145, 35] width 39 height 14
click at [143, 51] on link "Draw" at bounding box center [145, 50] width 37 height 15
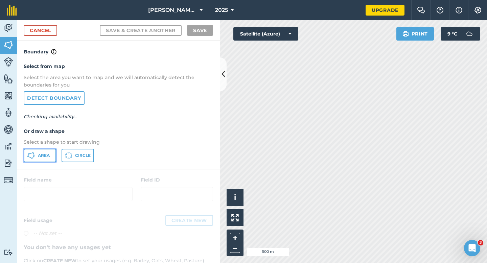
click at [48, 153] on span "Area" at bounding box center [44, 155] width 12 height 5
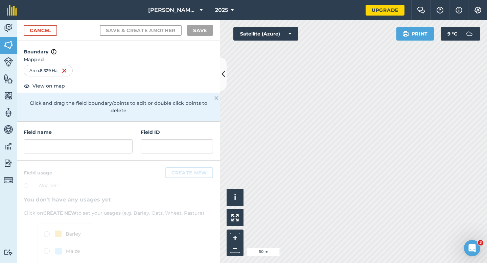
click at [109, 149] on div "Field name Field ID" at bounding box center [118, 141] width 203 height 39
click at [109, 145] on input "text" at bounding box center [78, 146] width 109 height 14
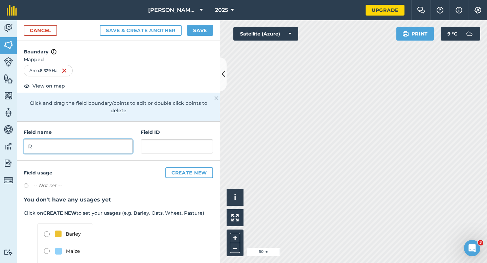
type input "R"
click at [208, 27] on button "Save" at bounding box center [200, 30] width 26 height 11
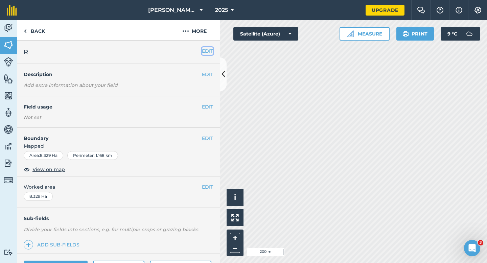
click at [207, 50] on button "EDIT" at bounding box center [207, 50] width 11 height 7
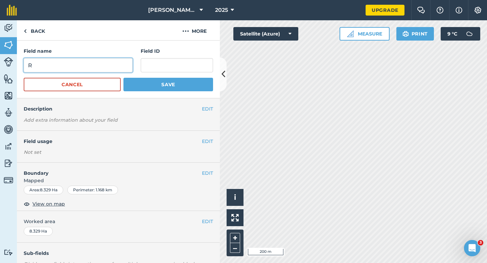
click at [126, 69] on input "R" at bounding box center [78, 65] width 109 height 14
type input "Q"
click at [123, 78] on button "Save" at bounding box center [168, 85] width 90 height 14
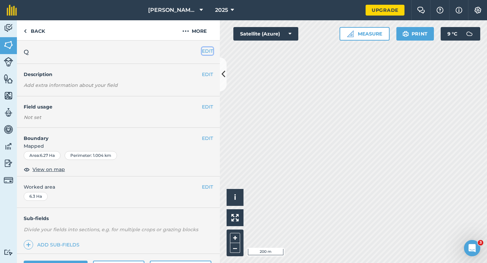
click at [203, 47] on button "EDIT" at bounding box center [207, 50] width 11 height 7
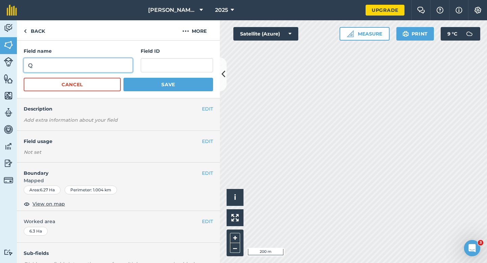
click at [118, 62] on input "Q" at bounding box center [78, 65] width 109 height 14
type input "R"
click at [123, 78] on button "Save" at bounding box center [168, 85] width 90 height 14
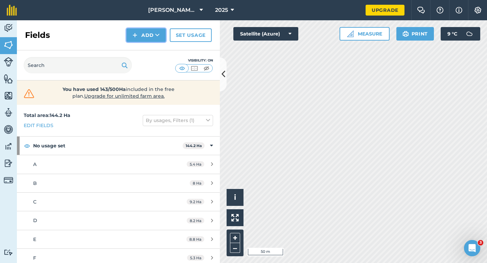
click at [138, 35] on button "Add" at bounding box center [145, 35] width 39 height 14
click at [138, 47] on link "Draw" at bounding box center [145, 50] width 37 height 15
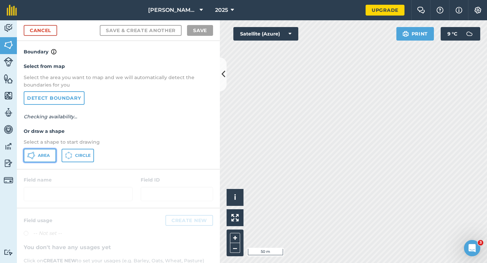
click at [47, 159] on button "Area" at bounding box center [40, 156] width 32 height 14
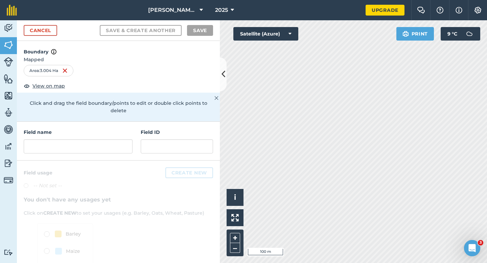
click at [108, 148] on div "Field name Field ID" at bounding box center [118, 141] width 203 height 39
click at [108, 143] on input "text" at bounding box center [78, 146] width 109 height 14
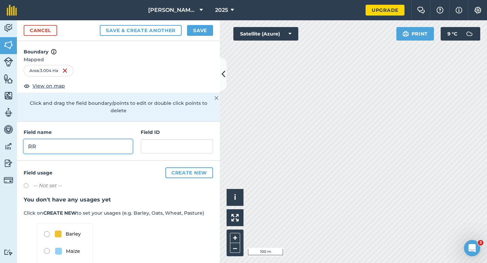
type input "R"
type input "S"
click at [210, 33] on button "Save" at bounding box center [200, 30] width 26 height 11
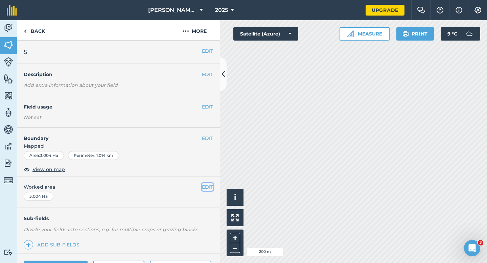
click at [211, 186] on button "EDIT" at bounding box center [207, 186] width 11 height 7
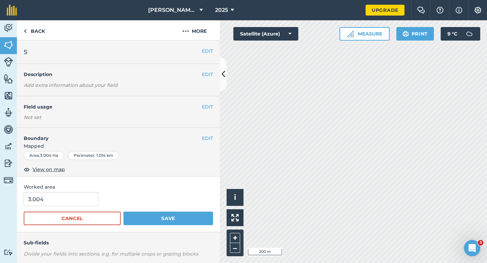
click at [82, 190] on span "Worked area" at bounding box center [118, 186] width 189 height 7
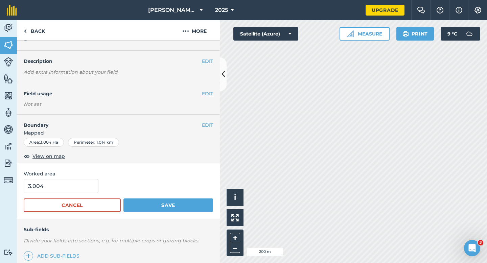
click at [82, 195] on form "3.004 Cancel Save" at bounding box center [118, 195] width 189 height 33
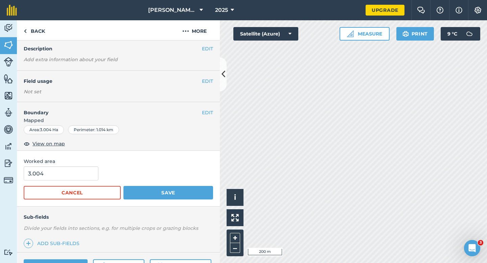
scroll to position [27, 0]
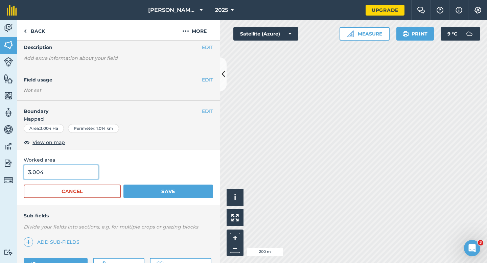
click at [83, 176] on input "3.004" at bounding box center [61, 172] width 75 height 14
type input "3"
click at [123, 185] on button "Save" at bounding box center [168, 192] width 90 height 14
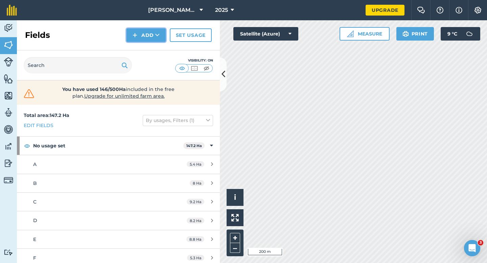
click at [154, 36] on button "Add" at bounding box center [145, 35] width 39 height 14
click at [154, 51] on link "Draw" at bounding box center [145, 50] width 37 height 15
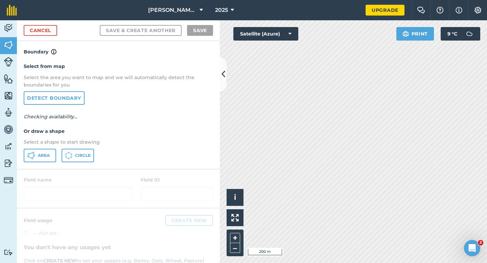
click at [47, 143] on p "Select a shape to start drawing" at bounding box center [118, 141] width 189 height 7
click at [47, 149] on button "Area" at bounding box center [40, 156] width 32 height 14
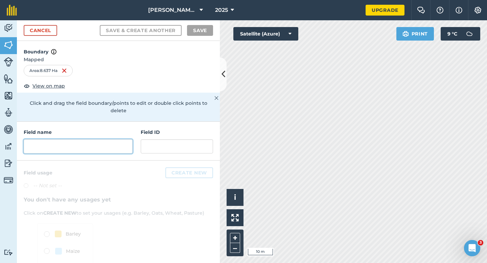
click at [108, 139] on input "text" at bounding box center [78, 146] width 109 height 14
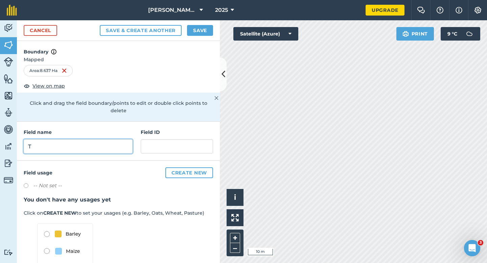
type input "T"
click at [203, 27] on button "Save" at bounding box center [200, 30] width 26 height 11
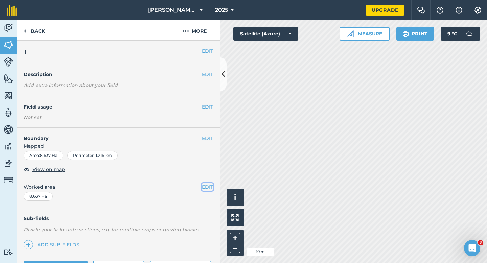
click at [209, 190] on button "EDIT" at bounding box center [207, 186] width 11 height 7
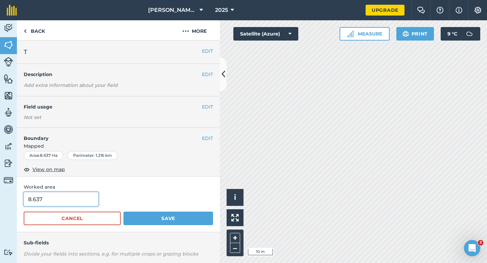
click at [35, 202] on input "8.637" at bounding box center [61, 199] width 75 height 14
click at [45, 202] on input "8.637" at bounding box center [61, 199] width 75 height 14
type input "8.7"
click at [123, 212] on button "Save" at bounding box center [168, 219] width 90 height 14
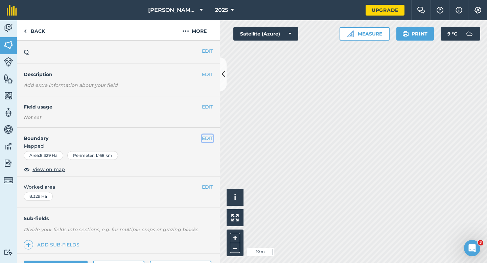
click at [210, 138] on button "EDIT" at bounding box center [207, 138] width 11 height 7
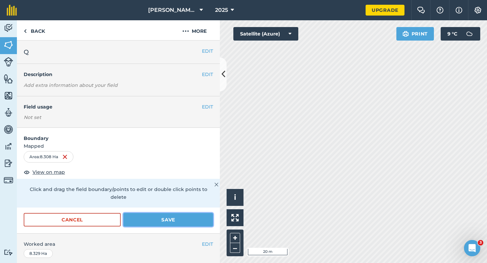
click at [167, 213] on button "Save" at bounding box center [168, 220] width 90 height 14
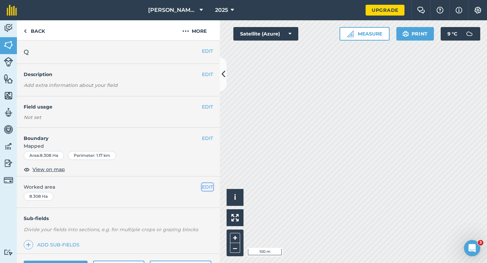
click at [207, 184] on button "EDIT" at bounding box center [207, 186] width 11 height 7
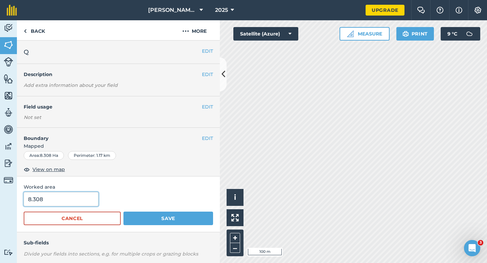
click at [69, 203] on input "8.308" at bounding box center [61, 199] width 75 height 14
type input "8.3"
click at [123, 212] on button "Save" at bounding box center [168, 219] width 90 height 14
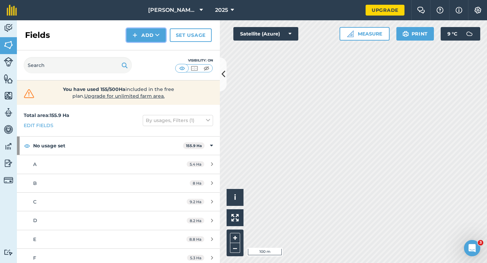
click at [140, 39] on button "Add" at bounding box center [145, 35] width 39 height 14
click at [141, 45] on link "Draw" at bounding box center [145, 50] width 37 height 15
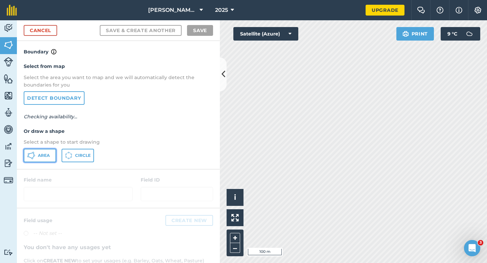
click at [54, 153] on button "Area" at bounding box center [40, 156] width 32 height 14
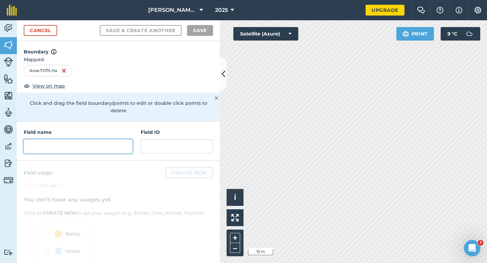
click at [92, 139] on input "text" at bounding box center [78, 146] width 109 height 14
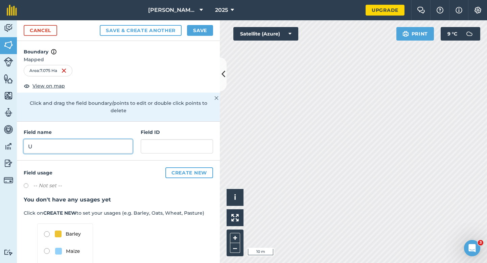
type input "U"
click at [201, 30] on button "Save" at bounding box center [200, 30] width 26 height 11
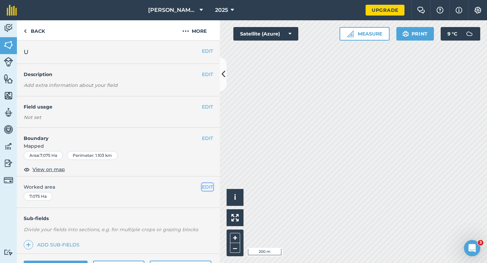
click at [211, 185] on button "EDIT" at bounding box center [207, 186] width 11 height 7
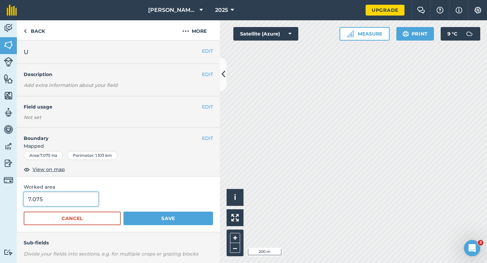
click at [65, 203] on input "7.075" at bounding box center [61, 199] width 75 height 14
type input "7"
click at [123, 212] on button "Save" at bounding box center [168, 219] width 90 height 14
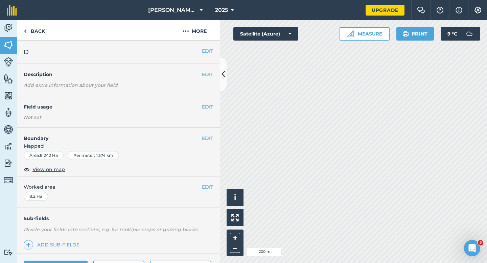
click at [197, 102] on div "EDIT Field usage Not set" at bounding box center [118, 111] width 203 height 31
click at [204, 106] on button "EDIT" at bounding box center [207, 106] width 11 height 7
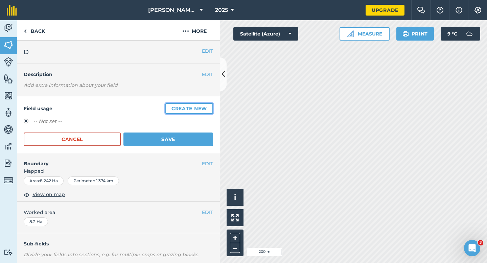
click at [204, 106] on button "Create new" at bounding box center [189, 108] width 48 height 11
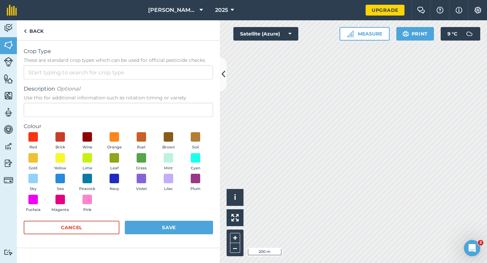
click at [187, 80] on form "Crop Type These are standard crop types which can be used for official pesticid…" at bounding box center [118, 144] width 189 height 194
click at [187, 75] on input "Crop Type These are standard crop types which can be used for official pesticid…" at bounding box center [118, 72] width 189 height 14
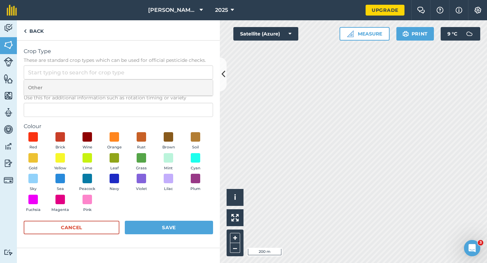
click at [187, 82] on li "Other" at bounding box center [118, 88] width 189 height 16
type input "Other"
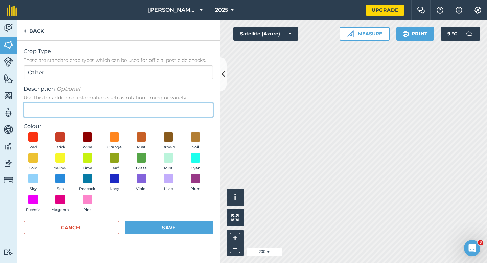
click at [187, 111] on input "Description Optional Use this for additional information such as rotation timin…" at bounding box center [118, 110] width 189 height 14
type input "Wheat"
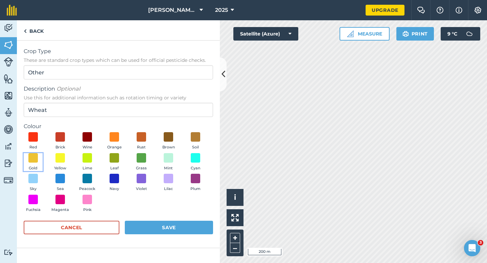
click at [41, 157] on button "Gold" at bounding box center [33, 162] width 19 height 18
click at [163, 213] on div "Red Brick Wine Orange Rust Brown Soil Gold Yellow Lime Leaf Grass Mint Cyan Sky…" at bounding box center [118, 173] width 189 height 83
click at [163, 225] on button "Save" at bounding box center [169, 228] width 88 height 14
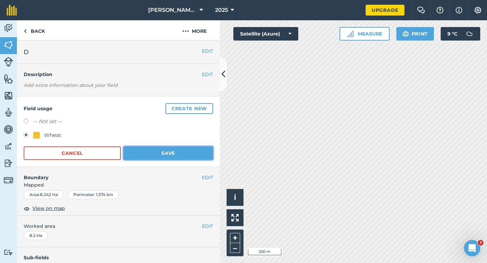
click at [169, 151] on button "Save" at bounding box center [168, 153] width 90 height 14
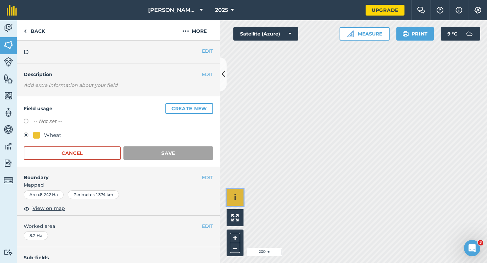
click at [240, 189] on button "i" at bounding box center [234, 197] width 17 height 17
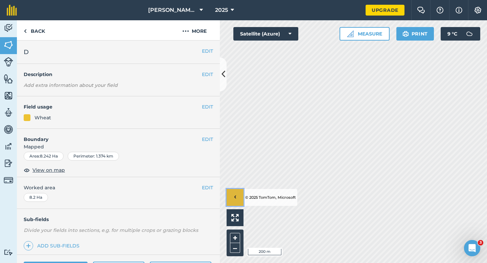
click at [237, 196] on button "›" at bounding box center [234, 197] width 17 height 17
click at [208, 109] on button "EDIT" at bounding box center [207, 106] width 11 height 7
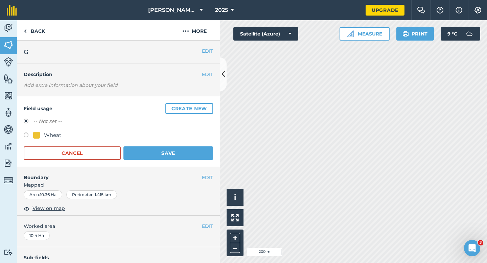
click at [53, 131] on div "Wheat" at bounding box center [52, 135] width 17 height 8
radio input "true"
radio input "false"
click at [53, 133] on div "Wheat" at bounding box center [52, 135] width 17 height 8
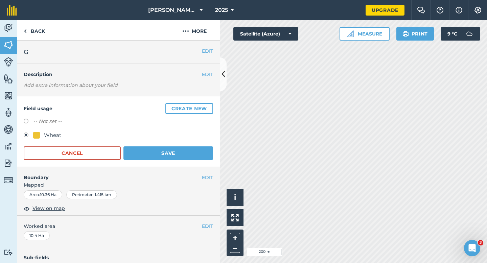
click at [132, 149] on button "Save" at bounding box center [168, 153] width 90 height 14
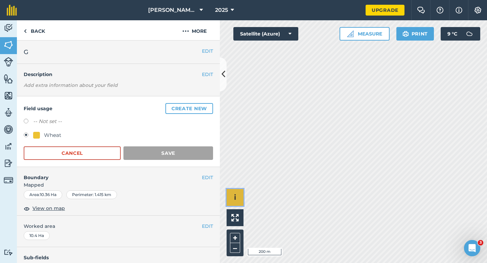
click at [242, 205] on button "i" at bounding box center [234, 197] width 17 height 17
click at [239, 199] on button "›" at bounding box center [234, 197] width 17 height 17
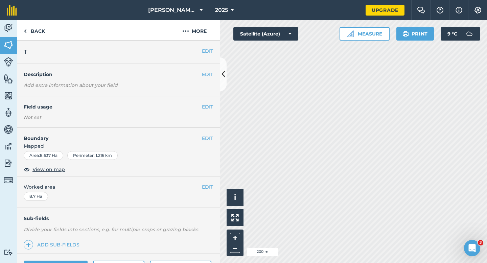
click at [209, 99] on div "EDIT Field usage Not set" at bounding box center [118, 111] width 203 height 31
click at [209, 102] on div "EDIT Field usage Not set" at bounding box center [118, 111] width 203 height 31
click at [209, 105] on button "EDIT" at bounding box center [207, 106] width 11 height 7
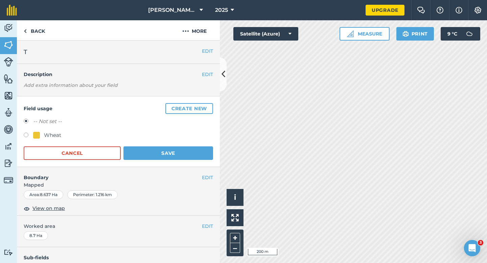
click at [29, 136] on label at bounding box center [28, 136] width 9 height 7
radio input "true"
radio input "false"
click at [148, 153] on button "Save" at bounding box center [168, 153] width 90 height 14
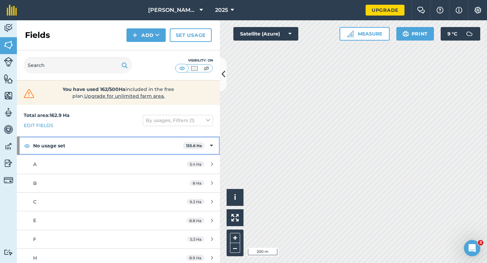
click at [211, 145] on icon at bounding box center [211, 145] width 3 height 7
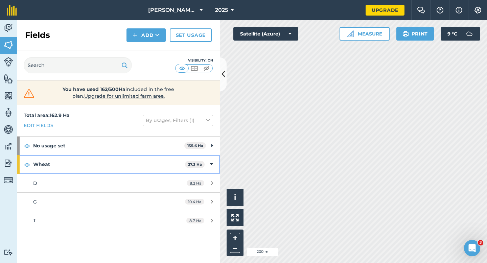
click at [211, 161] on icon at bounding box center [211, 164] width 3 height 7
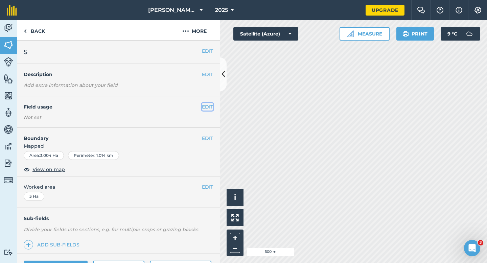
click at [210, 109] on button "EDIT" at bounding box center [207, 106] width 11 height 7
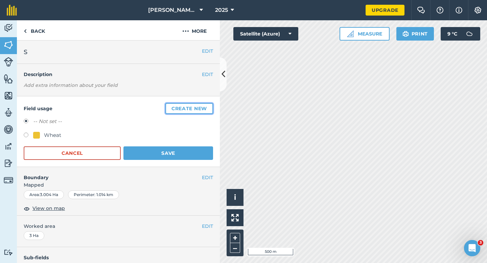
click at [210, 109] on button "Create new" at bounding box center [189, 108] width 48 height 11
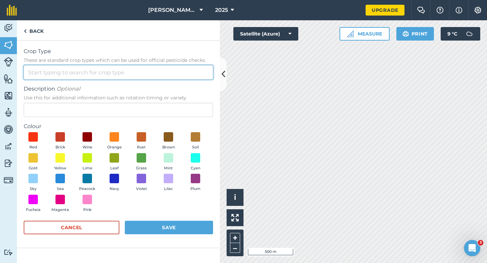
click at [191, 79] on input "Crop Type These are standard crop types which can be used for official pesticid…" at bounding box center [118, 72] width 189 height 14
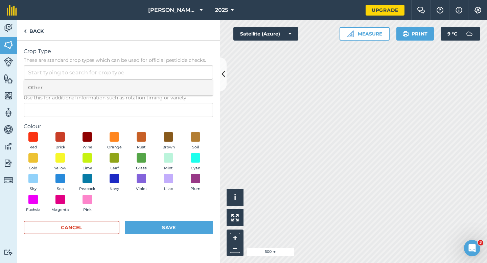
click at [191, 81] on li "Other" at bounding box center [118, 88] width 189 height 16
type input "Other"
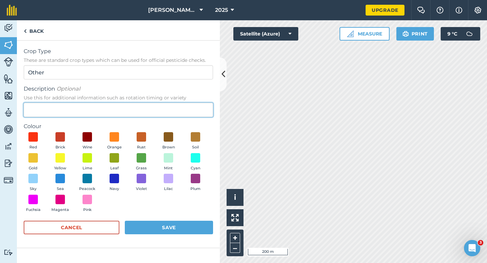
click at [134, 110] on input "Description Optional Use this for additional information such as rotation timin…" at bounding box center [118, 110] width 189 height 14
type input "L"
type input "Seed Peas"
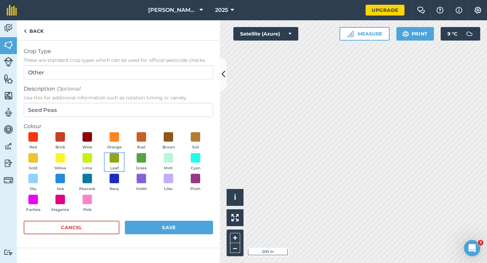
click at [109, 167] on button "Leaf" at bounding box center [114, 162] width 19 height 18
click at [165, 231] on button "Save" at bounding box center [169, 228] width 88 height 14
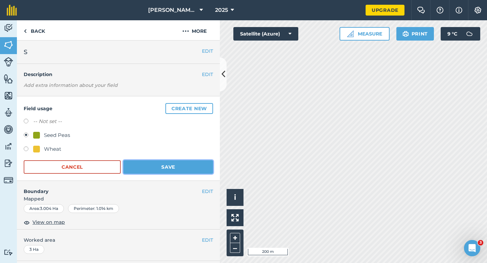
click at [182, 173] on button "Save" at bounding box center [168, 167] width 90 height 14
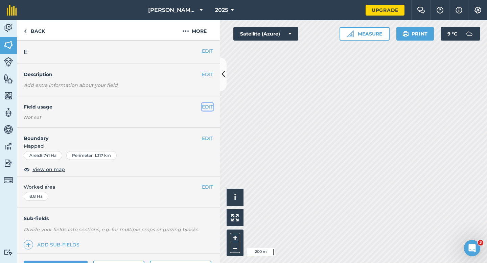
click at [208, 105] on button "EDIT" at bounding box center [207, 106] width 11 height 7
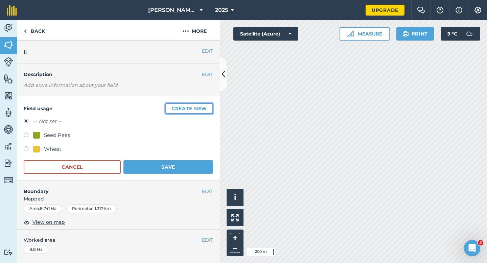
click at [208, 105] on button "Create new" at bounding box center [189, 108] width 48 height 11
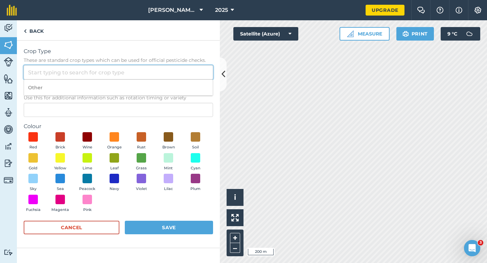
click at [200, 76] on input "Crop Type These are standard crop types which can be used for official pesticid…" at bounding box center [118, 72] width 189 height 14
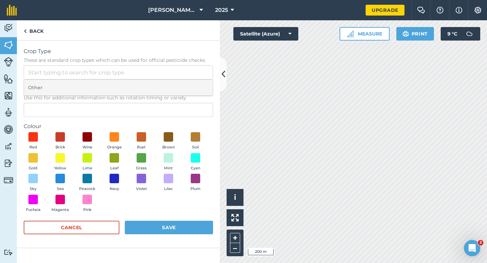
click at [200, 82] on li "Other" at bounding box center [118, 88] width 189 height 16
type input "Other"
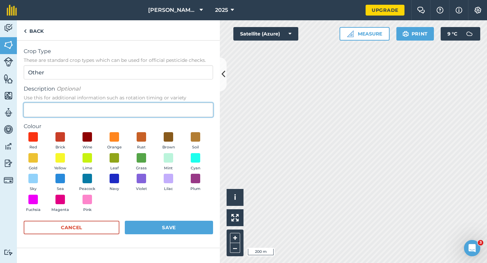
click at [200, 108] on input "Description Optional Use this for additional information such as rotation timin…" at bounding box center [118, 110] width 189 height 14
type input "Watties Beans"
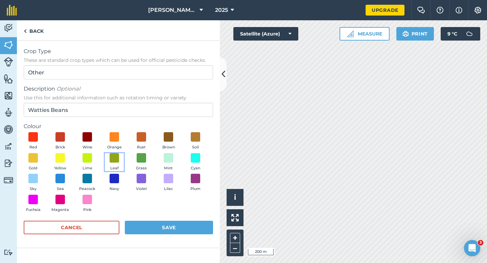
click at [120, 165] on button "Leaf" at bounding box center [114, 162] width 19 height 18
click at [178, 231] on button "Save" at bounding box center [169, 228] width 88 height 14
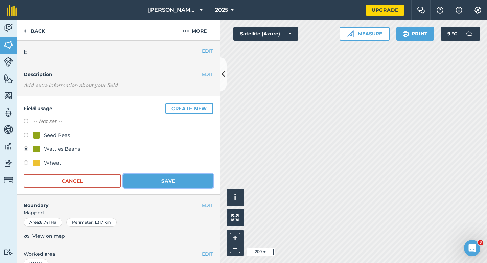
click at [170, 180] on button "Save" at bounding box center [168, 181] width 90 height 14
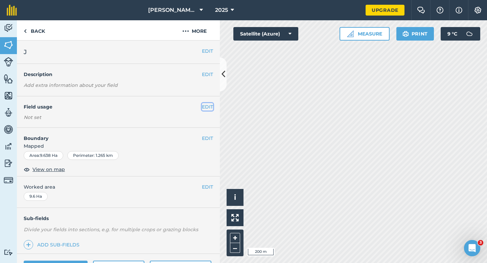
click at [206, 107] on button "EDIT" at bounding box center [207, 106] width 11 height 7
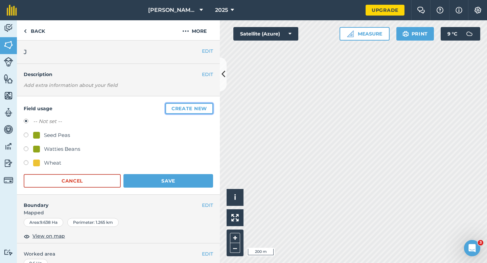
click at [206, 107] on button "Create new" at bounding box center [189, 108] width 48 height 11
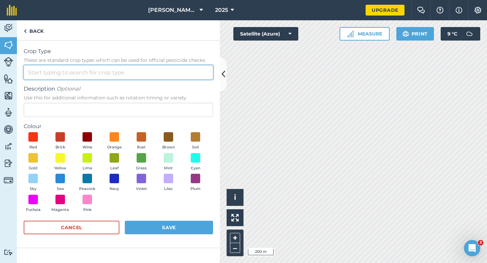
click at [186, 66] on input "Crop Type These are standard crop types which can be used for official pesticid…" at bounding box center [118, 72] width 189 height 14
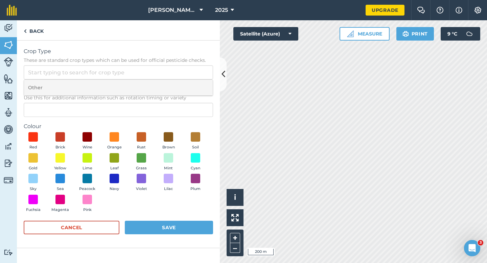
click at [186, 86] on li "Other" at bounding box center [118, 88] width 189 height 16
type input "Other"
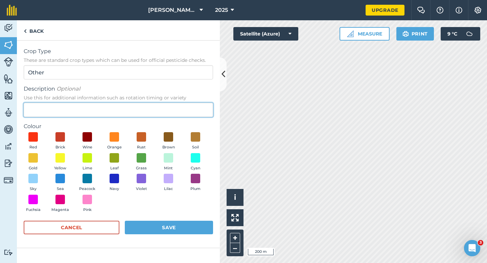
click at [186, 105] on input "Description Optional Use this for additional information such as rotation timin…" at bounding box center [118, 110] width 189 height 14
type input "Watties Peas"
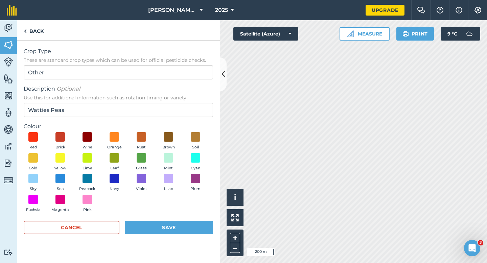
click at [112, 173] on div "Red Brick Wine Orange Rust Brown Soil Gold Yellow Lime Leaf Grass Mint Cyan Sky…" at bounding box center [118, 173] width 189 height 83
click at [113, 152] on span at bounding box center [114, 157] width 10 height 10
click at [163, 224] on button "Save" at bounding box center [169, 228] width 88 height 14
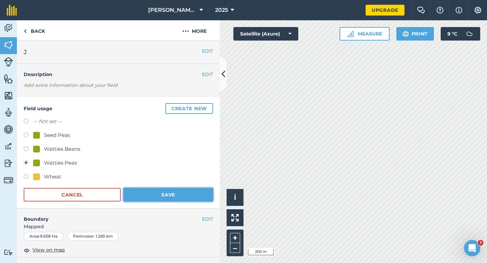
click at [180, 193] on button "Save" at bounding box center [168, 195] width 90 height 14
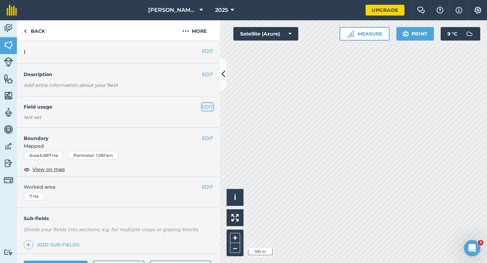
click at [206, 109] on button "EDIT" at bounding box center [207, 106] width 11 height 7
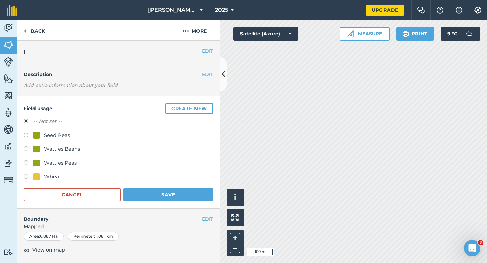
click at [206, 109] on button "Create new" at bounding box center [189, 108] width 48 height 11
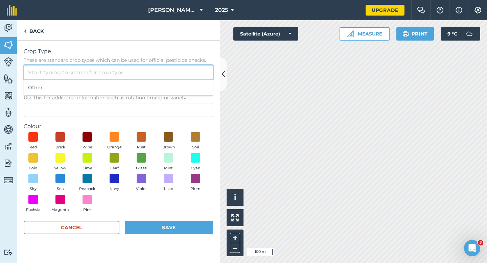
click at [186, 73] on input "Crop Type These are standard crop types which can be used for official pesticid…" at bounding box center [118, 72] width 189 height 14
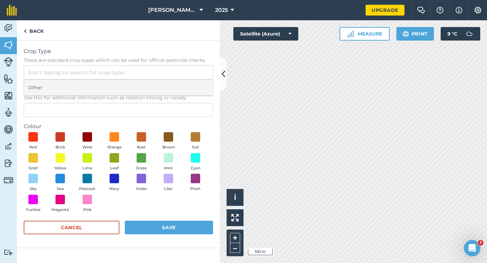
click at [186, 87] on li "Other" at bounding box center [118, 88] width 189 height 16
type input "Other"
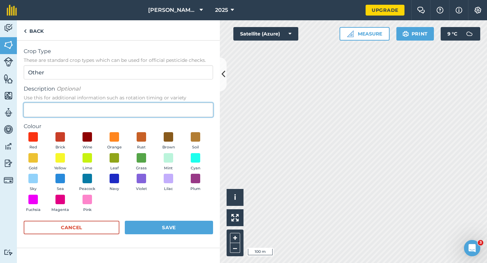
click at [186, 109] on input "Description Optional Use this for additional information such as rotation timin…" at bounding box center [118, 110] width 189 height 14
type input "Watties Broad Beans"
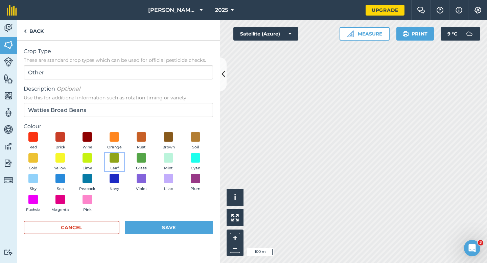
click at [114, 166] on span "Leaf" at bounding box center [114, 168] width 8 height 6
click at [160, 224] on button "Save" at bounding box center [169, 228] width 88 height 14
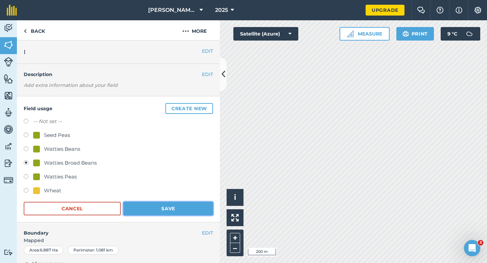
click at [189, 205] on button "Save" at bounding box center [168, 209] width 90 height 14
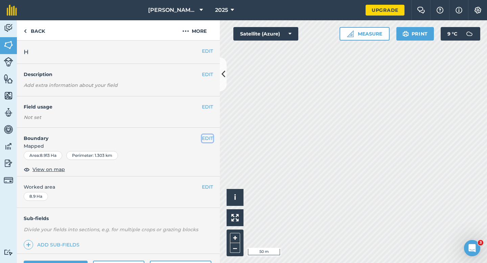
click at [206, 138] on button "EDIT" at bounding box center [207, 138] width 11 height 7
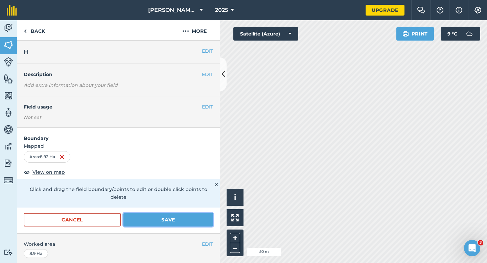
click at [161, 213] on button "Save" at bounding box center [168, 220] width 90 height 14
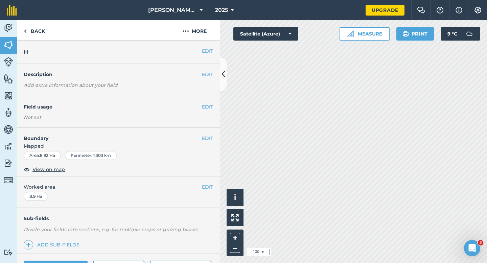
click at [202, 182] on div "EDIT Worked area 8.9 Ha" at bounding box center [118, 191] width 203 height 31
click at [203, 184] on button "EDIT" at bounding box center [207, 186] width 11 height 7
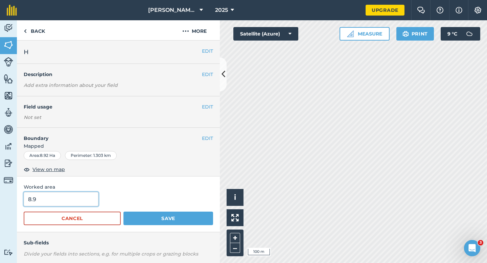
click at [81, 200] on input "8.9" at bounding box center [61, 199] width 75 height 14
type input "9"
click at [123, 212] on button "Save" at bounding box center [168, 219] width 90 height 14
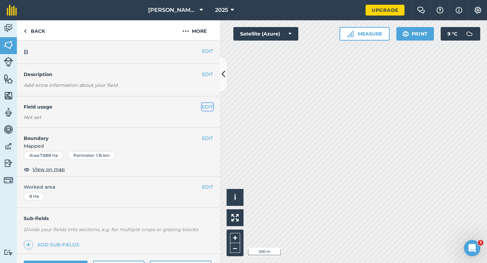
click at [206, 107] on button "EDIT" at bounding box center [207, 106] width 11 height 7
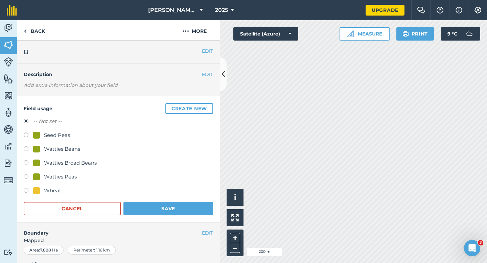
click at [206, 107] on button "Create new" at bounding box center [189, 108] width 48 height 11
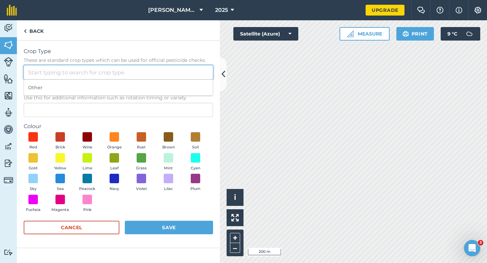
click at [182, 69] on input "Crop Type These are standard crop types which can be used for official pesticid…" at bounding box center [118, 72] width 189 height 14
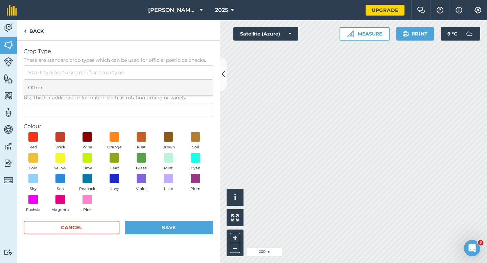
click at [182, 86] on li "Other" at bounding box center [118, 88] width 189 height 16
type input "Other"
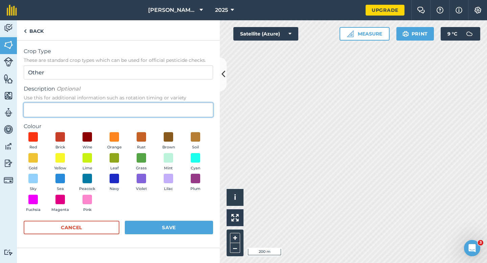
click at [181, 105] on input "Description Optional Use this for additional information such as rotation timin…" at bounding box center [118, 110] width 189 height 14
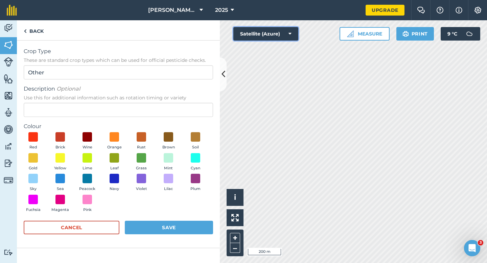
click at [251, 35] on button "Satellite (Azure)" at bounding box center [265, 34] width 65 height 14
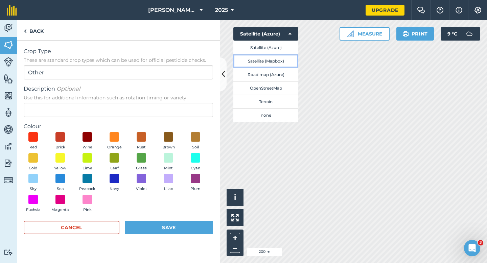
click at [254, 61] on button "Satellite (Mapbox)" at bounding box center [265, 61] width 65 height 14
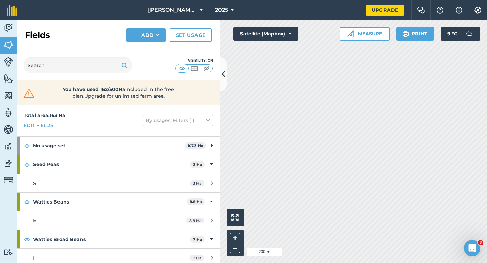
click at [205, 37] on div "Activity Fields Livestock Features Maps Team Vehicles Data Reporting Billing Tu…" at bounding box center [243, 141] width 487 height 243
click at [250, 0] on html "[PERSON_NAME] & Sons 2025 Upgrade Farm Chat Help Info Settings Map printing is …" at bounding box center [243, 131] width 487 height 263
click at [178, 262] on div "Activity Fields Livestock Features Maps Team Vehicles Data Reporting Billing Tu…" at bounding box center [243, 141] width 487 height 243
click at [265, 30] on button "Satellite (Mapbox)" at bounding box center [265, 34] width 65 height 14
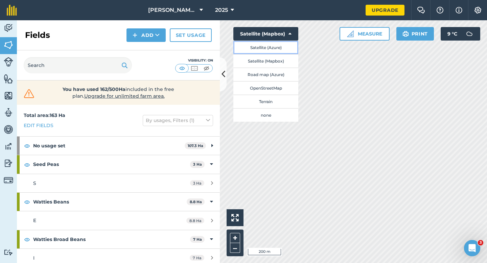
click at [265, 48] on button "Satellite (Azure)" at bounding box center [265, 48] width 65 height 14
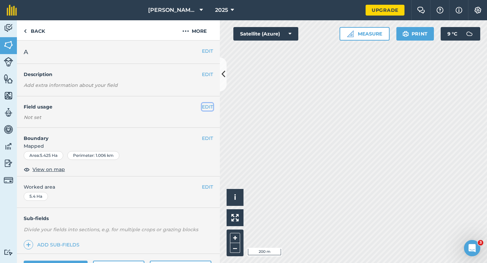
click at [208, 106] on button "EDIT" at bounding box center [207, 106] width 11 height 7
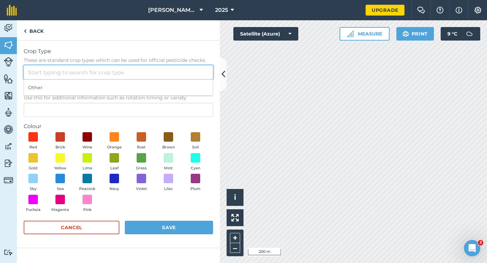
click at [197, 67] on input "Crop Type These are standard crop types which can be used for official pesticid…" at bounding box center [118, 72] width 189 height 14
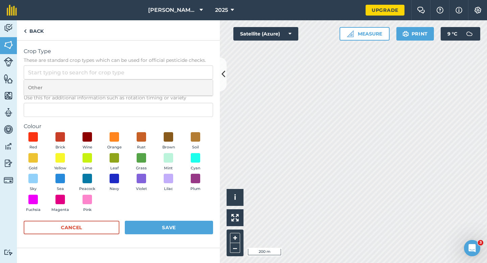
click at [197, 81] on li "Other" at bounding box center [118, 88] width 189 height 16
type input "Other"
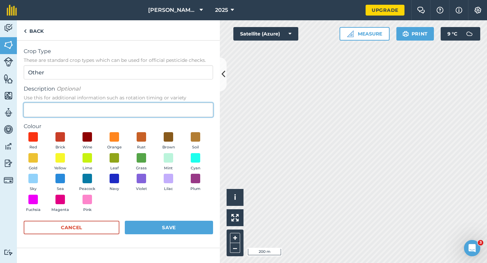
click at [197, 104] on input "Description Optional Use this for additional information such as rotation timin…" at bounding box center [118, 110] width 189 height 14
type input "Barley"
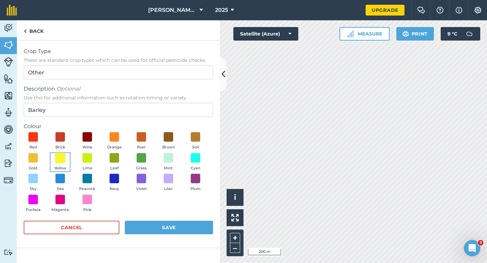
click at [64, 162] on span at bounding box center [60, 157] width 10 height 10
click at [149, 223] on button "Save" at bounding box center [169, 228] width 88 height 14
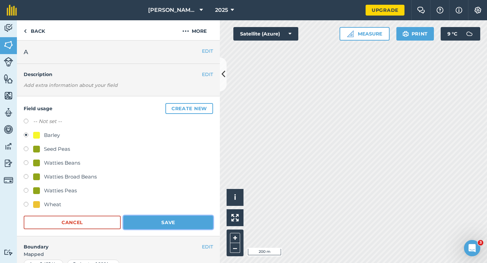
click at [178, 218] on button "Save" at bounding box center [168, 223] width 90 height 14
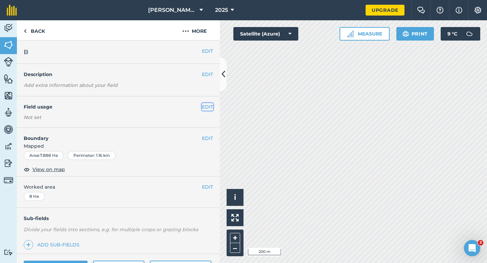
click at [208, 110] on button "EDIT" at bounding box center [207, 106] width 11 height 7
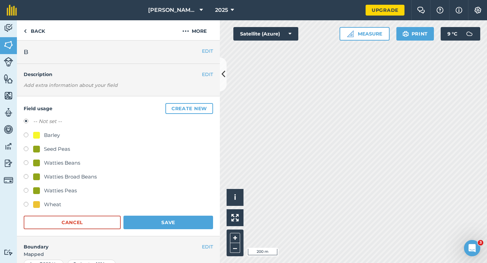
click at [208, 110] on button "Create new" at bounding box center [189, 108] width 48 height 11
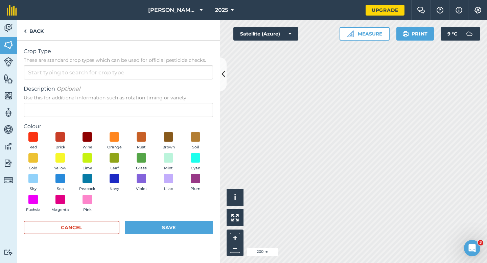
click at [193, 82] on form "Crop Type These are standard crop types which can be used for official pesticid…" at bounding box center [118, 144] width 189 height 194
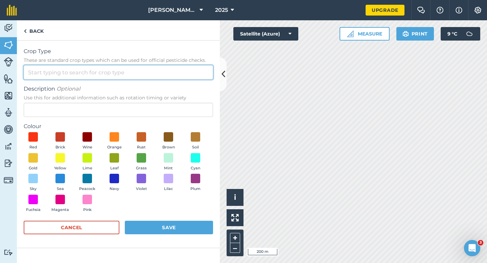
click at [193, 77] on input "Crop Type These are standard crop types which can be used for official pesticid…" at bounding box center [118, 72] width 189 height 14
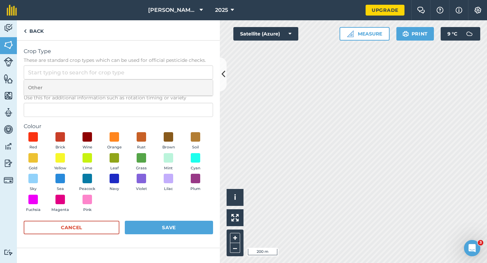
click at [193, 81] on li "Other" at bounding box center [118, 88] width 189 height 16
type input "Other"
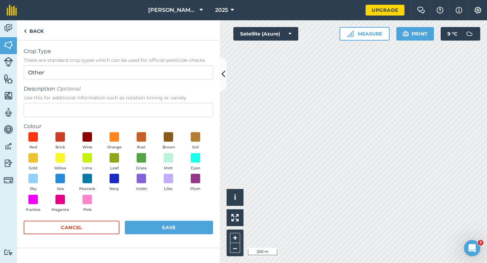
click at [193, 117] on form "Crop Type These are standard crop types which can be used for official pesticid…" at bounding box center [118, 144] width 189 height 194
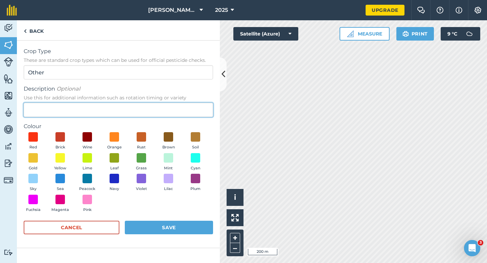
click at [193, 114] on input "Description Optional Use this for additional information such as rotation timin…" at bounding box center [118, 110] width 189 height 14
type input "Chard Seed"
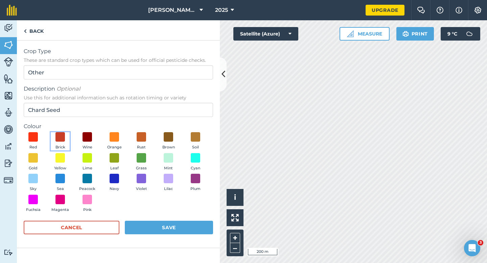
click at [53, 142] on button "Brick" at bounding box center [60, 141] width 19 height 18
click at [158, 229] on button "Save" at bounding box center [169, 228] width 88 height 14
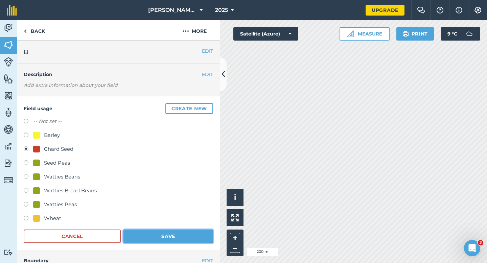
click at [192, 233] on button "Save" at bounding box center [168, 237] width 90 height 14
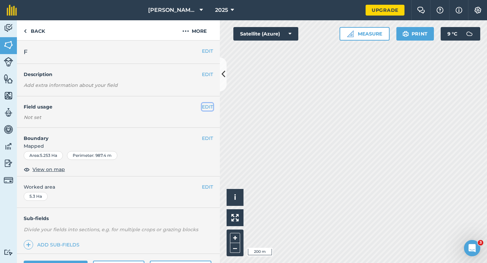
click at [207, 110] on button "EDIT" at bounding box center [207, 106] width 11 height 7
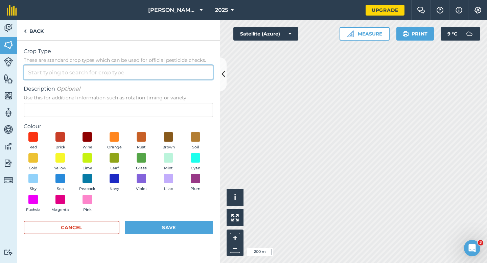
click at [195, 77] on input "Crop Type These are standard crop types which can be used for official pesticid…" at bounding box center [118, 72] width 189 height 14
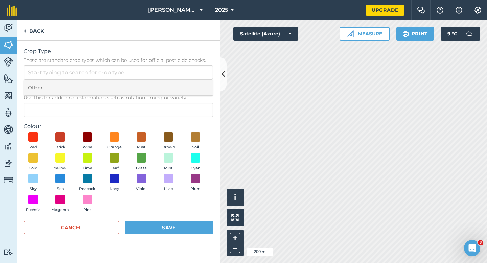
click at [195, 83] on li "Other" at bounding box center [118, 88] width 189 height 16
type input "Other"
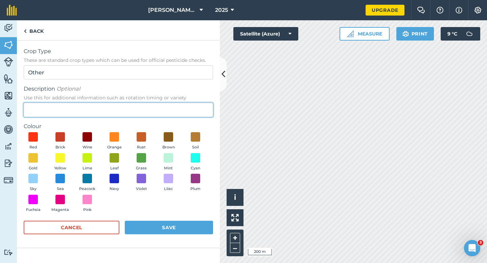
click at [193, 109] on input "Description Optional Use this for additional information such as rotation timin…" at bounding box center [118, 110] width 189 height 14
type input "Clover Seed"
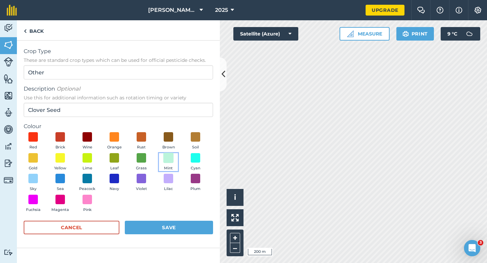
click at [168, 157] on span at bounding box center [168, 157] width 10 height 10
click at [175, 232] on button "Save" at bounding box center [169, 228] width 88 height 14
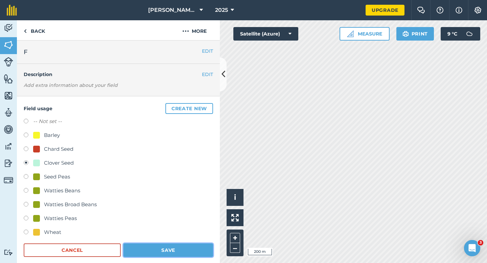
click at [165, 255] on button "Save" at bounding box center [168, 250] width 90 height 14
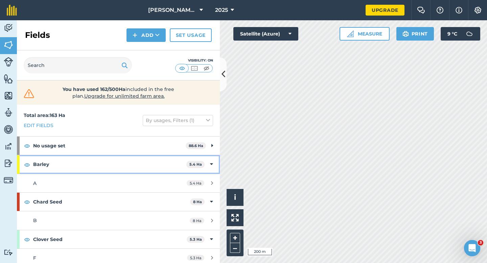
click at [213, 173] on div "Barley 5.4 Ha" at bounding box center [118, 164] width 203 height 18
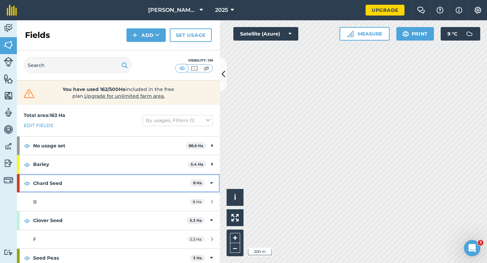
click at [213, 180] on icon at bounding box center [211, 182] width 3 height 7
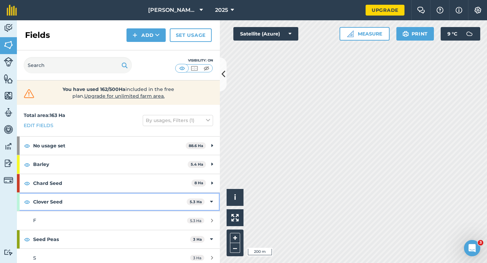
click at [213, 199] on icon at bounding box center [211, 201] width 3 height 7
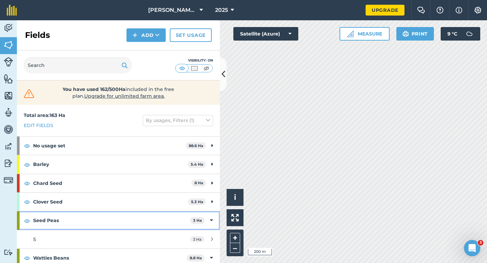
click at [207, 220] on div "Seed Peas 3 Ha" at bounding box center [118, 220] width 203 height 18
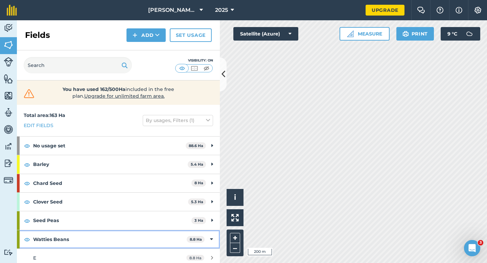
click at [211, 233] on div "Watties Beans 8.8 Ha" at bounding box center [118, 239] width 203 height 18
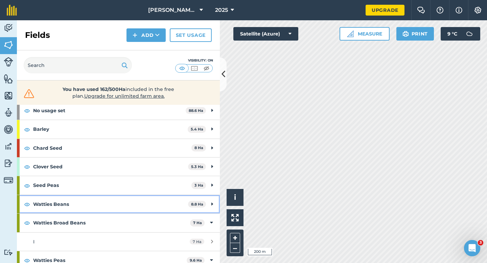
scroll to position [56, 0]
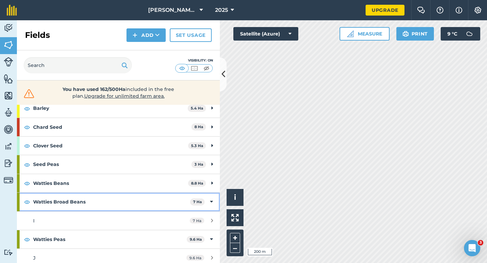
click at [210, 194] on div "Watties Broad Beans 7 Ha" at bounding box center [118, 202] width 203 height 18
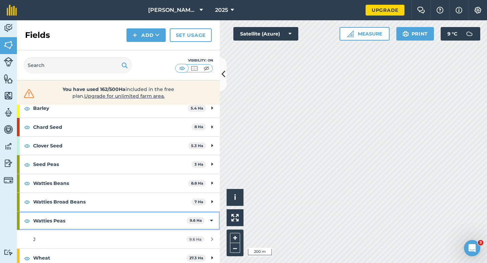
click at [210, 225] on div "Watties Peas 9.6 Ha" at bounding box center [118, 221] width 203 height 18
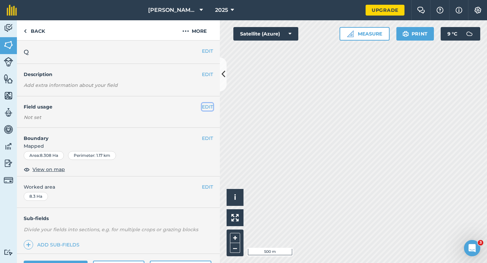
click at [209, 108] on button "EDIT" at bounding box center [207, 106] width 11 height 7
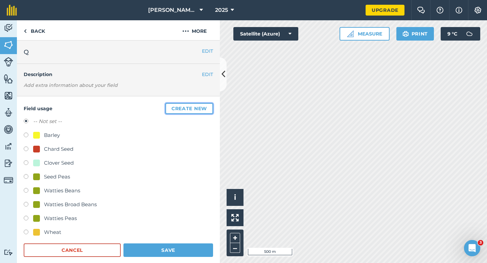
click at [209, 108] on button "Create new" at bounding box center [189, 108] width 48 height 11
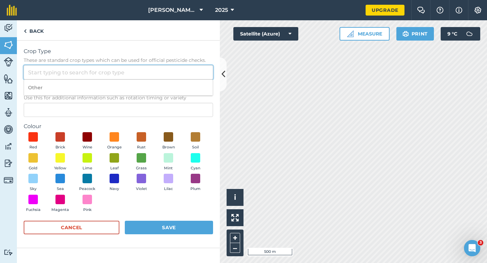
click at [180, 69] on input "Crop Type These are standard crop types which can be used for official pesticid…" at bounding box center [118, 72] width 189 height 14
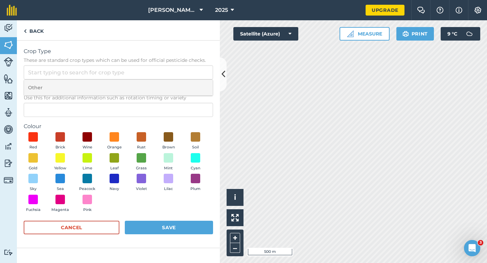
click at [180, 84] on li "Other" at bounding box center [118, 88] width 189 height 16
type input "Other"
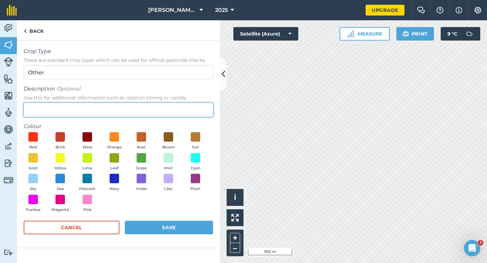
click at [180, 110] on input "Description Optional Use this for additional information such as rotation timin…" at bounding box center [118, 110] width 189 height 14
type input "z"
type input "Radish Seed"
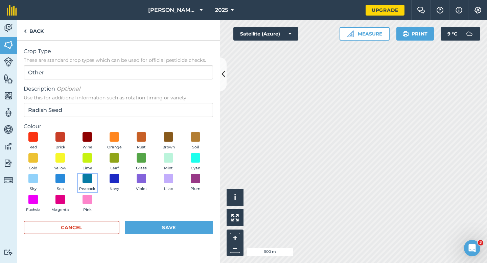
click at [81, 176] on button "Peacock" at bounding box center [87, 183] width 19 height 18
click at [157, 224] on button "Save" at bounding box center [169, 228] width 88 height 14
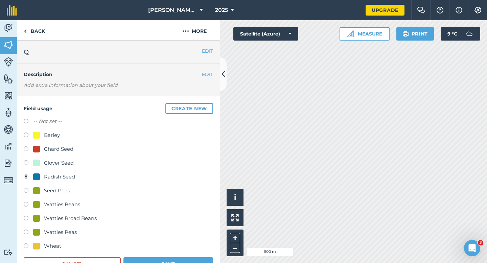
click at [191, 251] on div "Wheat" at bounding box center [118, 247] width 189 height 10
click at [191, 256] on form "-- Not set -- Barley Chard Seed Clover Seed Radish Seed Seed Peas Watties Beans…" at bounding box center [118, 193] width 189 height 153
click at [196, 261] on button "Save" at bounding box center [168, 264] width 90 height 14
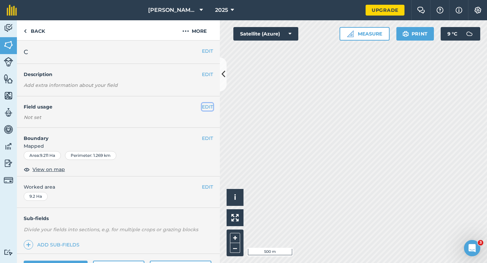
click at [203, 105] on button "EDIT" at bounding box center [207, 106] width 11 height 7
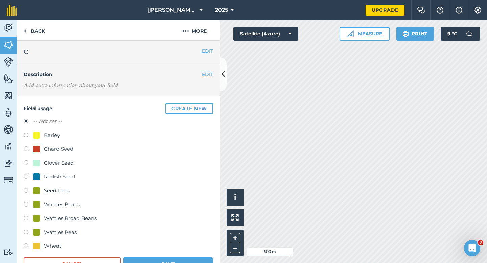
click at [62, 163] on div "Clover Seed" at bounding box center [59, 163] width 30 height 8
radio input "true"
radio input "false"
click at [148, 260] on button "Save" at bounding box center [168, 264] width 90 height 14
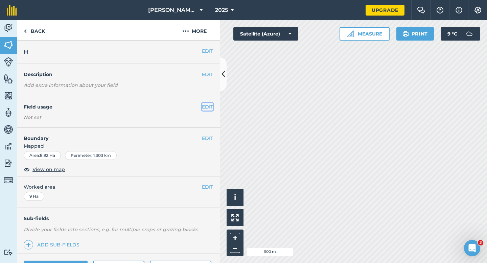
click at [212, 107] on button "EDIT" at bounding box center [207, 106] width 11 height 7
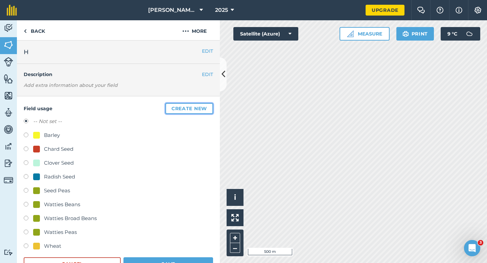
click at [212, 107] on button "Create new" at bounding box center [189, 108] width 48 height 11
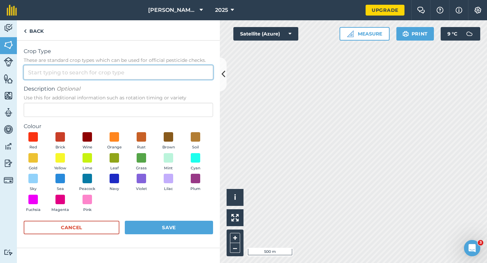
click at [180, 77] on input "Crop Type These are standard crop types which can be used for official pesticid…" at bounding box center [118, 72] width 189 height 14
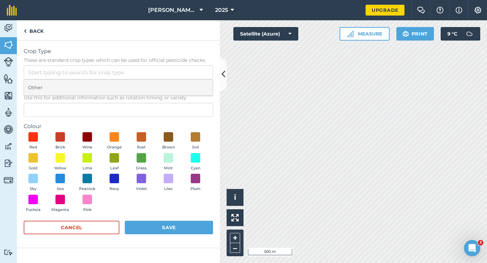
click at [180, 83] on li "Other" at bounding box center [118, 88] width 189 height 16
type input "Other"
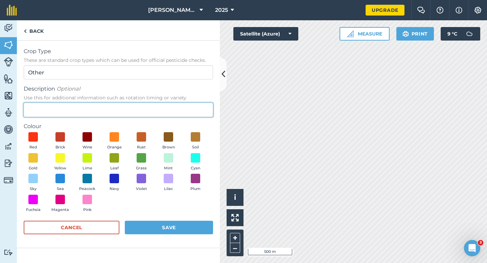
click at [180, 112] on input "Description Optional Use this for additional information such as rotation timin…" at bounding box center [118, 110] width 189 height 14
type input "Grass Seed"
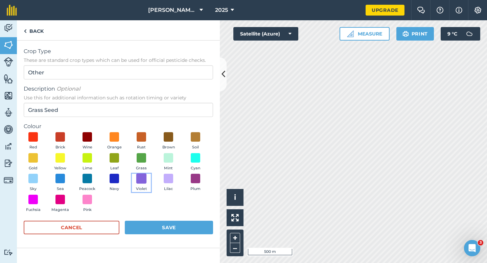
click at [142, 179] on span at bounding box center [141, 178] width 10 height 10
click at [142, 153] on span at bounding box center [141, 157] width 10 height 10
click at [161, 230] on button "Save" at bounding box center [169, 228] width 88 height 14
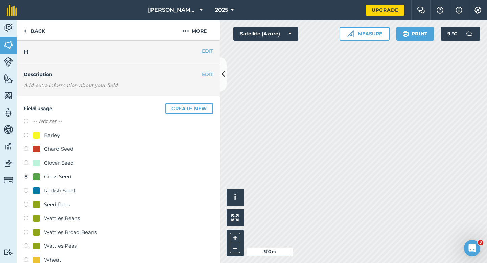
scroll to position [67, 0]
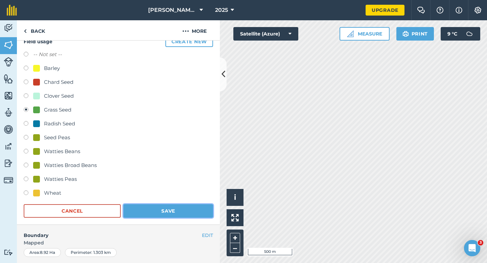
click at [166, 206] on button "Save" at bounding box center [168, 211] width 90 height 14
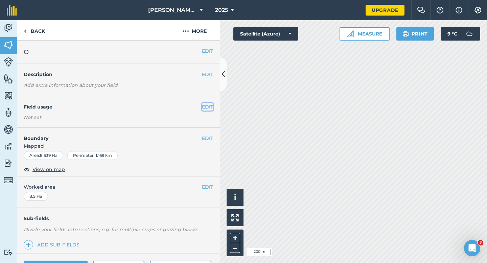
click at [212, 103] on button "EDIT" at bounding box center [207, 106] width 11 height 7
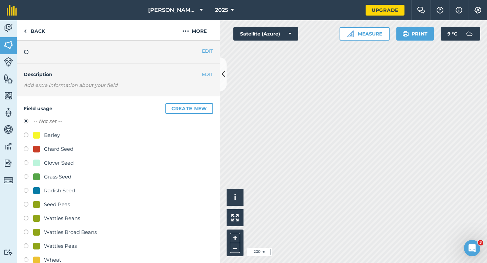
click at [61, 176] on div "Grass Seed" at bounding box center [57, 177] width 27 height 8
radio input "true"
radio input "false"
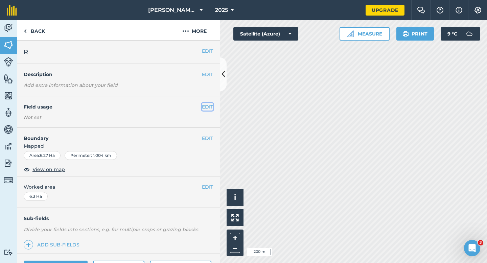
click at [204, 109] on button "EDIT" at bounding box center [207, 106] width 11 height 7
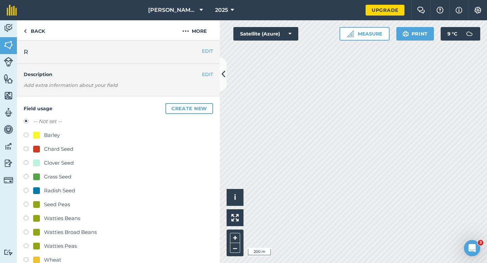
click at [62, 174] on div "Grass Seed" at bounding box center [57, 177] width 27 height 8
radio input "true"
radio input "false"
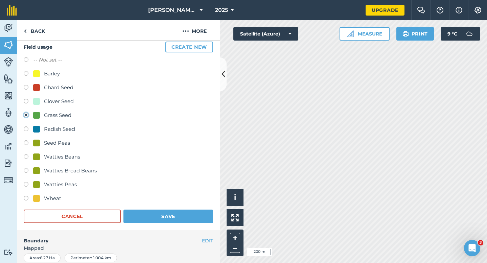
scroll to position [131, 0]
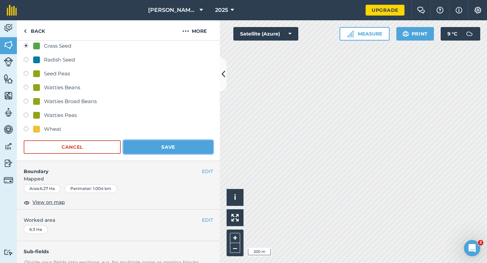
click at [161, 146] on button "Save" at bounding box center [168, 147] width 90 height 14
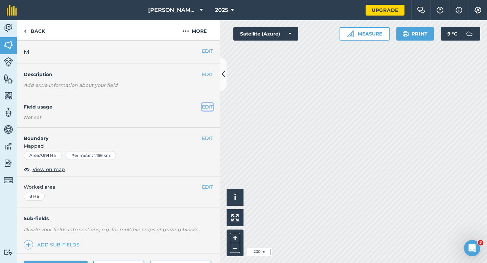
click at [210, 107] on button "EDIT" at bounding box center [207, 106] width 11 height 7
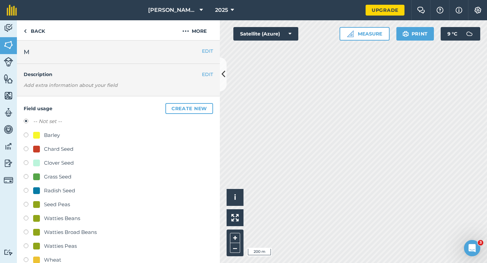
click at [59, 172] on div "-- Not set -- Barley Chard Seed Clover Seed Grass Seed Radish Seed Seed Peas Wa…" at bounding box center [118, 191] width 189 height 148
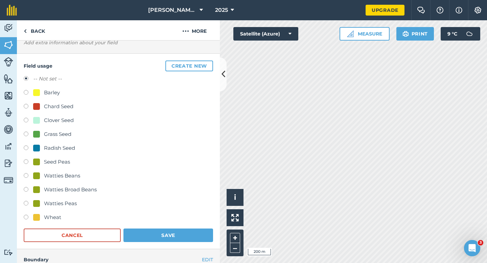
click at [61, 130] on div "Grass Seed" at bounding box center [57, 134] width 27 height 8
radio input "true"
radio input "false"
click at [159, 219] on div "Wheat" at bounding box center [118, 218] width 189 height 10
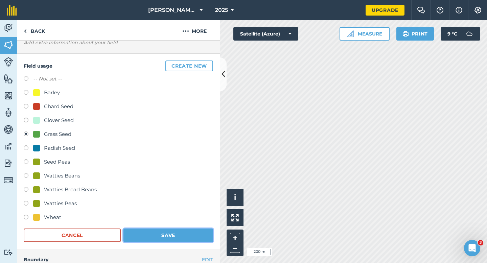
click at [160, 235] on button "Save" at bounding box center [168, 236] width 90 height 14
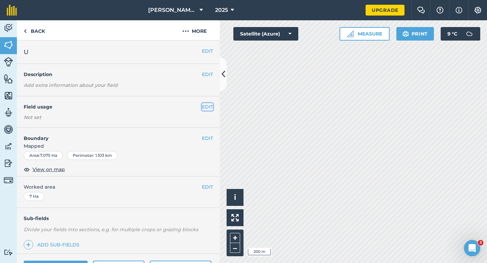
click at [207, 109] on button "EDIT" at bounding box center [207, 106] width 11 height 7
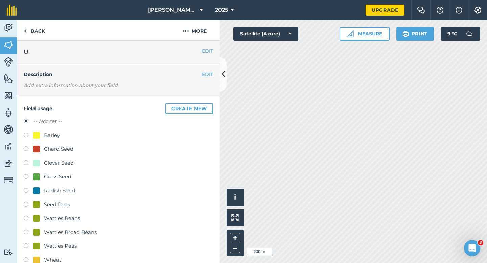
click at [207, 109] on button "Create new" at bounding box center [189, 108] width 48 height 11
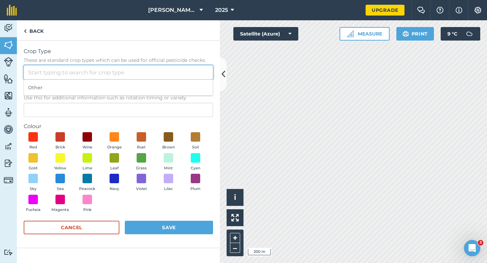
click at [181, 75] on input "Crop Type These are standard crop types which can be used for official pesticid…" at bounding box center [118, 72] width 189 height 14
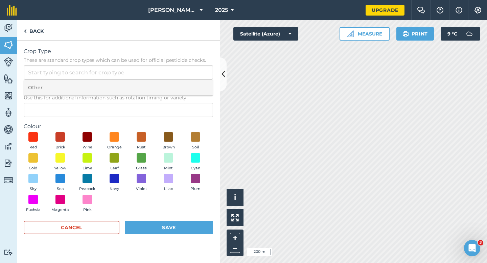
click at [181, 88] on li "Other" at bounding box center [118, 88] width 189 height 16
type input "Other"
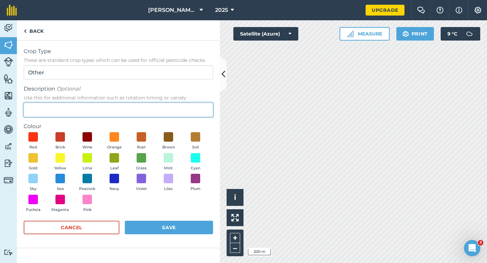
click at [180, 109] on input "Description Optional Use this for additional information such as rotation timin…" at bounding box center [118, 110] width 189 height 14
type input "Oilseed Rape"
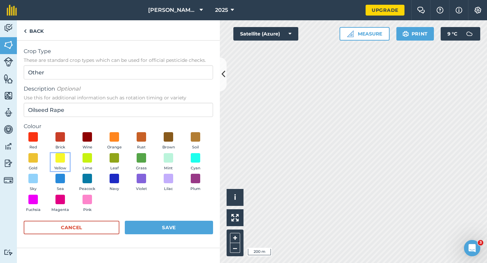
click at [64, 163] on button "Yellow" at bounding box center [60, 162] width 19 height 18
click at [154, 229] on button "Save" at bounding box center [169, 228] width 88 height 14
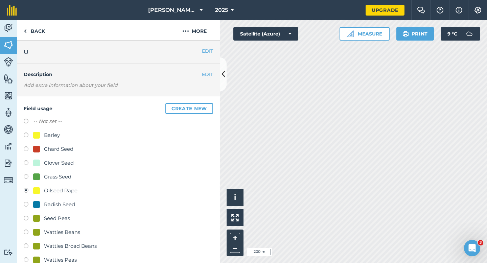
scroll to position [52, 0]
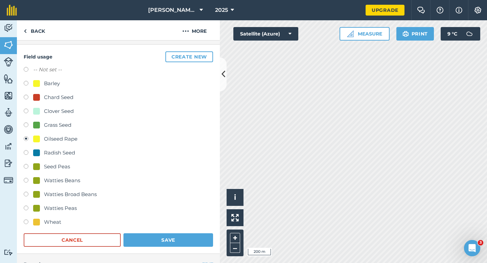
click at [183, 250] on div "Field usage Create new -- Not set -- Barley Chard Seed Clover Seed Grass Seed O…" at bounding box center [118, 149] width 203 height 209
click at [183, 243] on button "Save" at bounding box center [168, 240] width 90 height 14
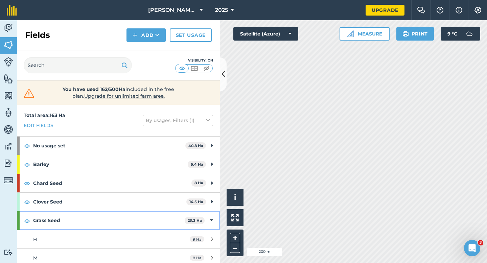
click at [213, 215] on div "Grass Seed 23.3 Ha" at bounding box center [118, 220] width 203 height 18
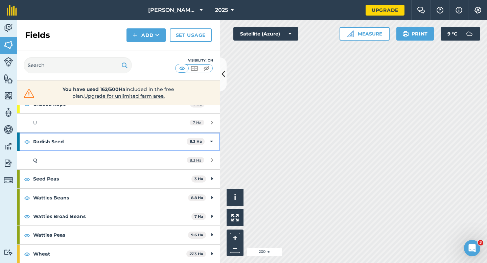
click at [208, 137] on div "Radish Seed 8.3 Ha" at bounding box center [118, 142] width 203 height 18
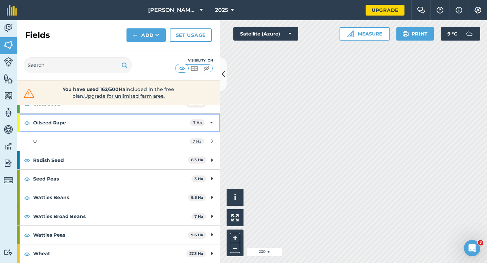
click at [209, 125] on div "Oilseed Rape 7 Ha" at bounding box center [118, 123] width 203 height 18
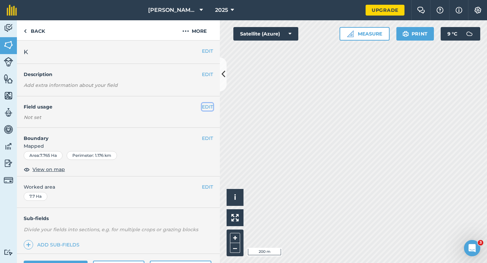
click at [209, 103] on div "EDIT Field usage Not set" at bounding box center [118, 111] width 203 height 31
click at [208, 106] on button "EDIT" at bounding box center [207, 106] width 11 height 7
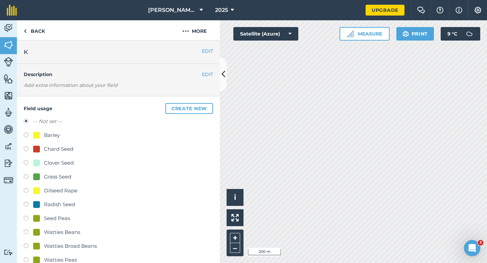
click at [49, 173] on div "Grass Seed" at bounding box center [57, 177] width 27 height 8
radio input "true"
radio input "false"
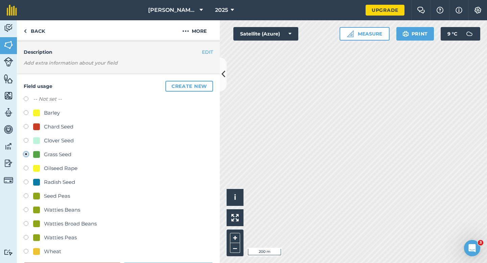
scroll to position [54, 0]
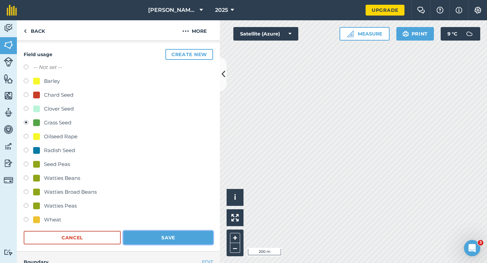
click at [165, 242] on button "Save" at bounding box center [168, 238] width 90 height 14
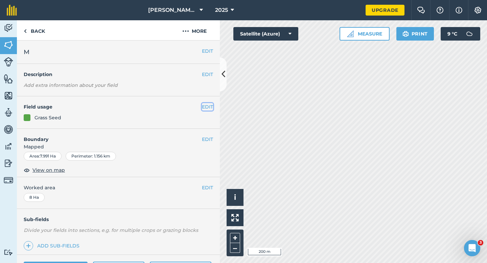
click at [210, 106] on button "EDIT" at bounding box center [207, 106] width 11 height 7
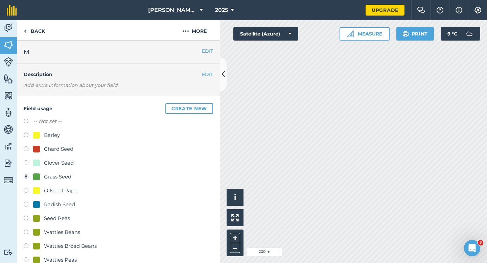
click at [44, 112] on h4 "Field usage Create new" at bounding box center [118, 108] width 189 height 11
click at [45, 119] on label "-- Not set --" at bounding box center [47, 121] width 29 height 8
radio input "true"
radio input "false"
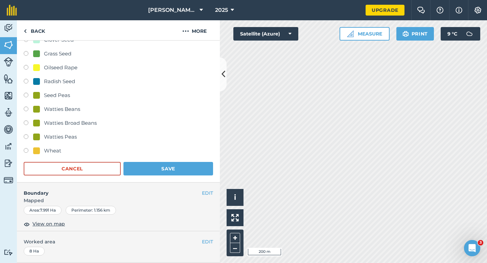
scroll to position [173, 0]
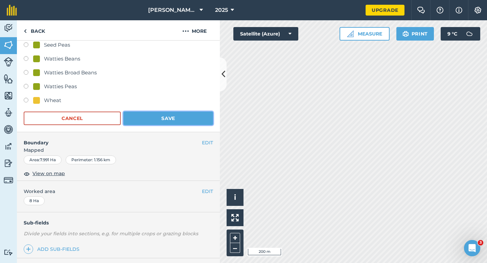
click at [163, 120] on button "Save" at bounding box center [168, 119] width 90 height 14
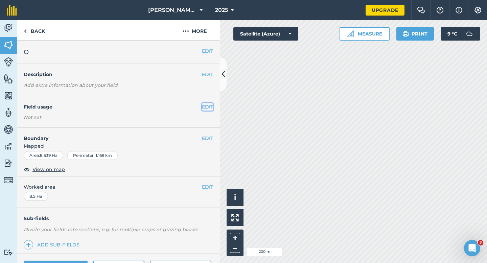
click at [202, 104] on button "EDIT" at bounding box center [207, 106] width 11 height 7
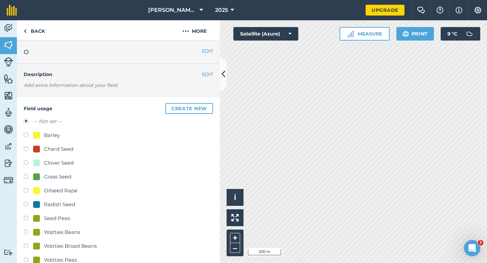
click at [39, 171] on div "-- Not set -- Barley Chard Seed Clover Seed Grass Seed Oilseed Rape Radish Seed…" at bounding box center [118, 198] width 189 height 162
click at [39, 175] on div at bounding box center [36, 176] width 7 height 7
radio input "true"
radio input "false"
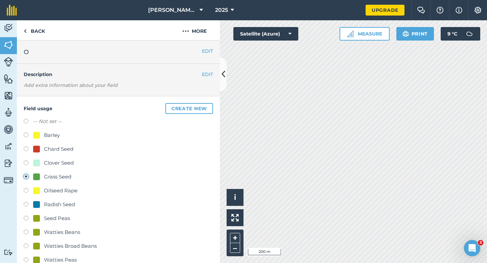
scroll to position [56, 0]
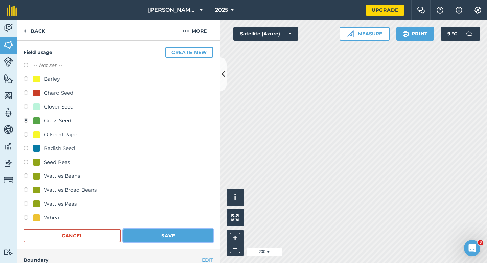
click at [158, 233] on button "Save" at bounding box center [168, 236] width 90 height 14
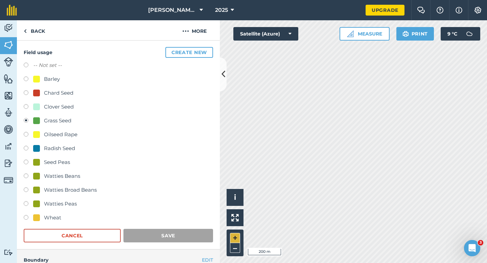
scroll to position [55, 0]
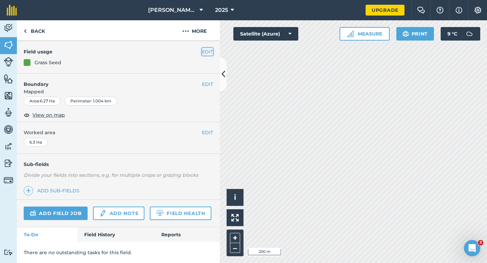
click at [206, 52] on button "EDIT" at bounding box center [207, 51] width 11 height 7
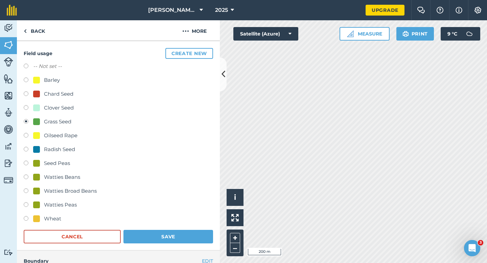
click at [62, 201] on div "Watties Peas" at bounding box center [60, 205] width 33 height 8
radio input "true"
radio input "false"
click at [165, 233] on button "Save" at bounding box center [168, 237] width 90 height 14
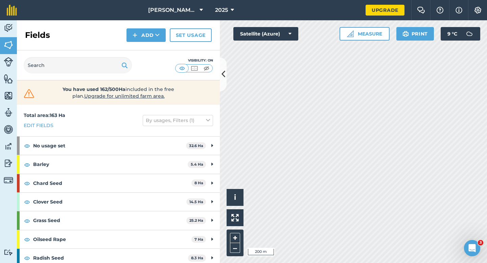
scroll to position [98, 0]
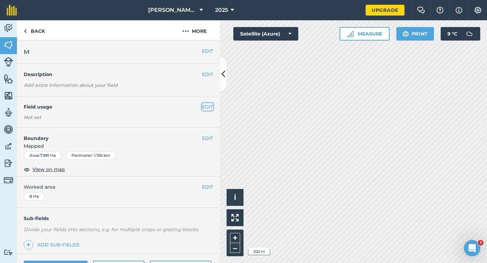
click at [208, 107] on button "EDIT" at bounding box center [207, 106] width 11 height 7
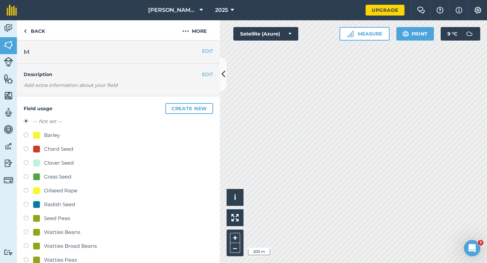
click at [49, 165] on div "Clover Seed" at bounding box center [59, 163] width 30 height 8
radio input "true"
radio input "false"
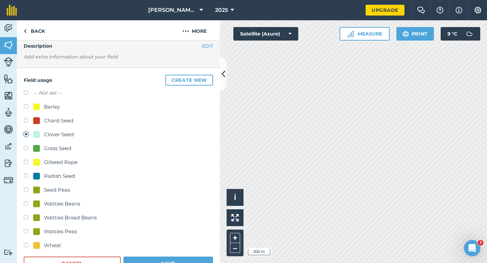
scroll to position [60, 0]
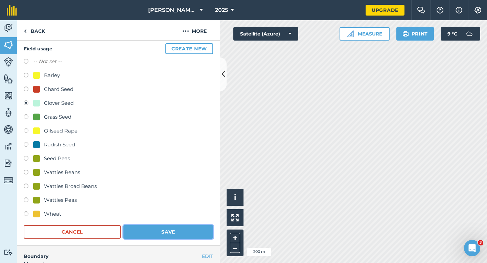
click at [150, 229] on button "Save" at bounding box center [168, 232] width 90 height 14
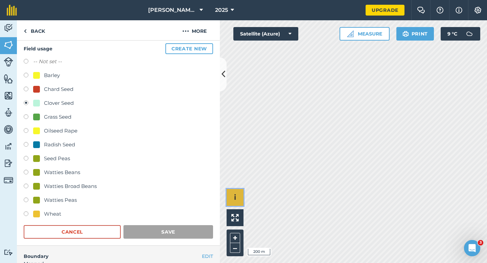
click at [241, 194] on button "i" at bounding box center [234, 197] width 17 height 17
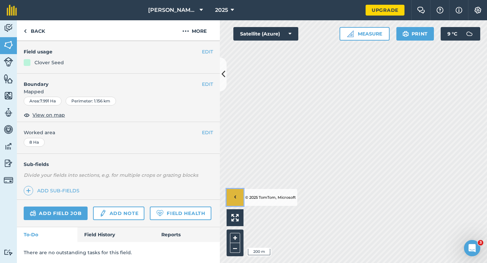
scroll to position [55, 0]
click at [237, 195] on button "›" at bounding box center [234, 197] width 17 height 17
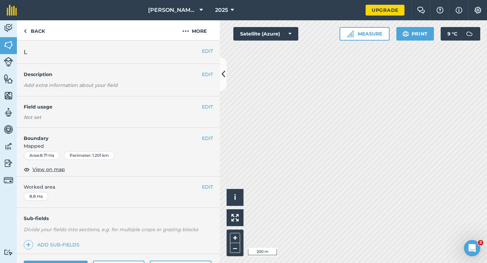
click at [218, 105] on div "EDIT Field usage Not set" at bounding box center [118, 111] width 203 height 31
click at [212, 105] on button "EDIT" at bounding box center [207, 106] width 11 height 7
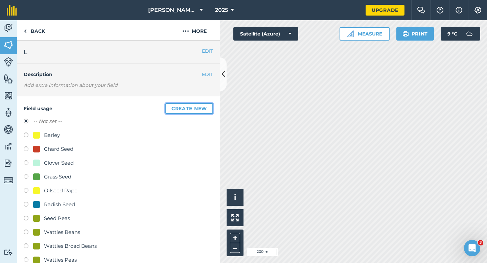
click at [212, 105] on button "Create new" at bounding box center [189, 108] width 48 height 11
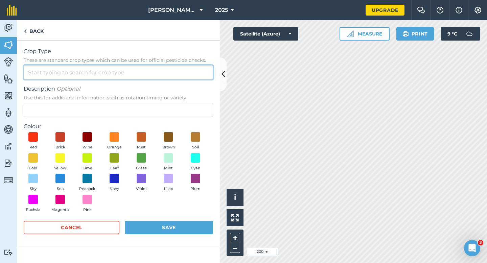
click at [184, 78] on input "Crop Type These are standard crop types which can be used for official pesticid…" at bounding box center [118, 72] width 189 height 14
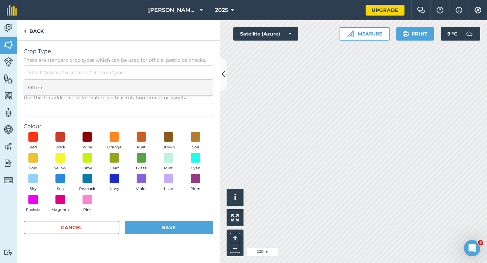
click at [184, 84] on li "Other" at bounding box center [118, 88] width 189 height 16
type input "Other"
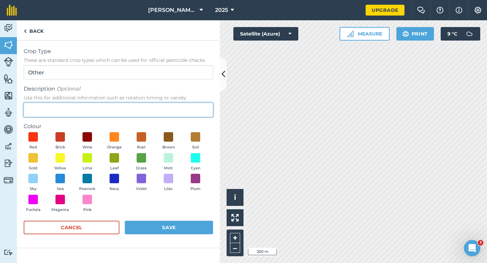
click at [184, 103] on input "Description Optional Use this for additional information such as rotation timin…" at bounding box center [118, 110] width 189 height 14
type input "Kale Seed"
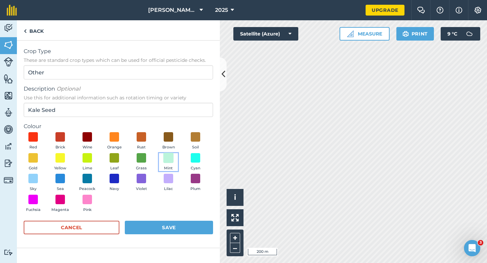
click at [169, 160] on span at bounding box center [168, 157] width 10 height 10
click at [149, 160] on button "Grass" at bounding box center [141, 162] width 19 height 18
click at [115, 160] on span at bounding box center [114, 157] width 10 height 10
click at [92, 160] on span at bounding box center [87, 157] width 10 height 10
click at [160, 232] on button "Save" at bounding box center [169, 228] width 88 height 14
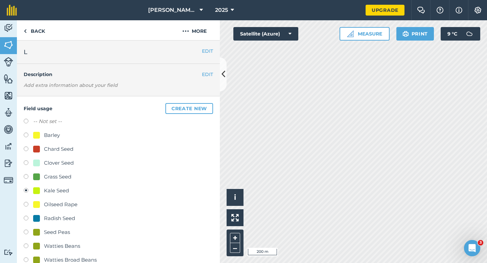
scroll to position [77, 0]
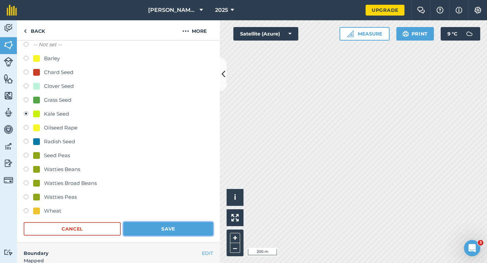
click at [170, 232] on button "Save" at bounding box center [168, 229] width 90 height 14
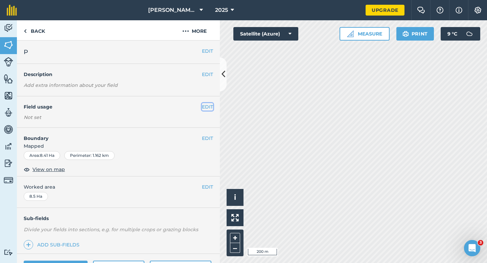
click at [206, 105] on button "EDIT" at bounding box center [207, 106] width 11 height 7
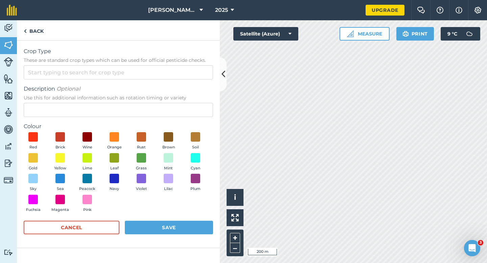
click at [197, 85] on span "Description Optional" at bounding box center [118, 89] width 189 height 8
click at [197, 103] on input "Description Optional Use this for additional information such as rotation timin…" at bounding box center [118, 110] width 189 height 14
click at [197, 73] on input "Crop Type These are standard crop types which can be used for official pesticid…" at bounding box center [118, 72] width 189 height 14
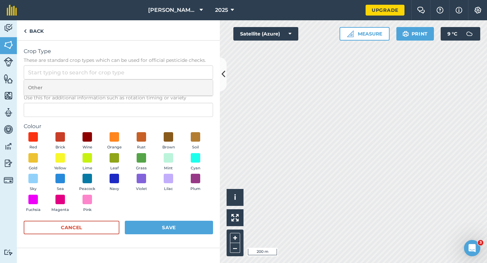
click at [197, 86] on li "Other" at bounding box center [118, 88] width 189 height 16
type input "Other"
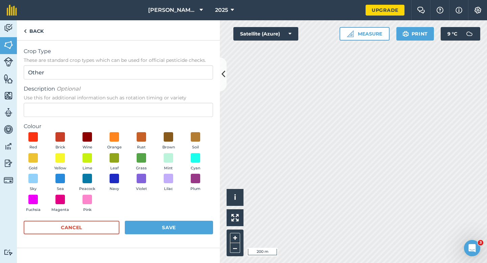
drag, startPoint x: 197, startPoint y: 91, endPoint x: 197, endPoint y: 101, distance: 9.5
click at [197, 91] on span "Description Optional" at bounding box center [118, 89] width 189 height 8
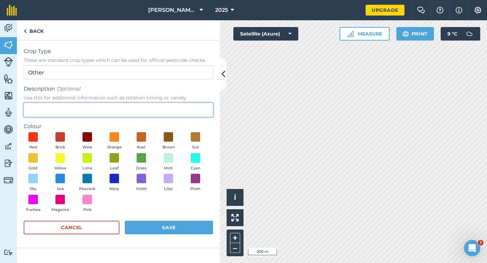
click at [197, 103] on input "Description Optional Use this for additional information such as rotation timin…" at bounding box center [118, 110] width 189 height 14
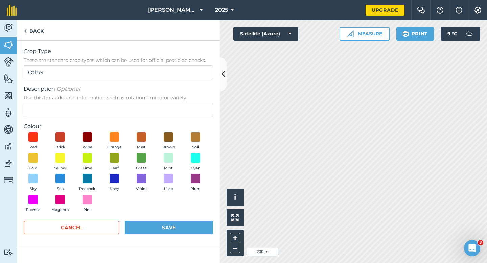
click at [197, 101] on span "Use this for additional information such as rotation timing or variety" at bounding box center [118, 97] width 189 height 7
click at [197, 103] on input "Description Optional Use this for additional information such as rotation timin…" at bounding box center [118, 110] width 189 height 14
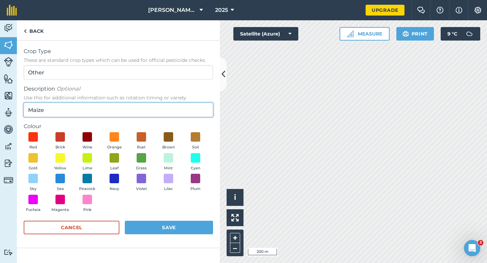
type input "Maize"
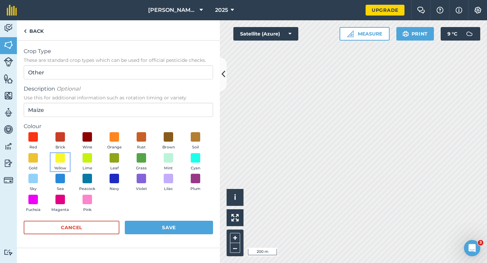
click at [67, 157] on button "Yellow" at bounding box center [60, 162] width 19 height 18
click at [82, 157] on button "Lime" at bounding box center [87, 162] width 19 height 18
click at [69, 157] on button "Yellow" at bounding box center [60, 162] width 19 height 18
click at [84, 139] on span at bounding box center [86, 136] width 9 height 9
click at [84, 149] on span "Wine" at bounding box center [87, 147] width 10 height 6
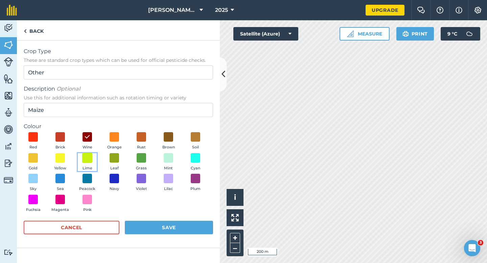
click at [90, 158] on span at bounding box center [87, 157] width 10 height 10
click at [159, 232] on button "Save" at bounding box center [169, 228] width 88 height 14
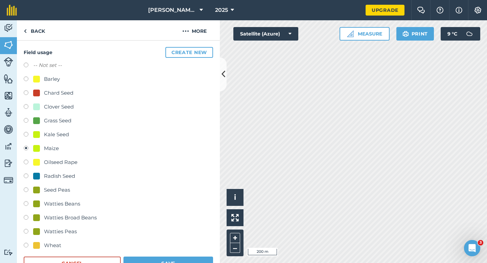
scroll to position [116, 0]
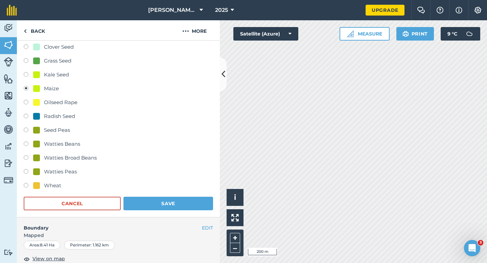
click at [183, 212] on div "Field usage Create new -- Not set -- Barley Chard Seed Clover Seed Grass Seed K…" at bounding box center [118, 98] width 203 height 237
click at [183, 202] on button "Save" at bounding box center [168, 204] width 90 height 14
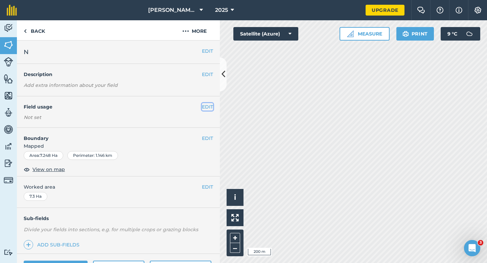
click at [209, 107] on button "EDIT" at bounding box center [207, 106] width 11 height 7
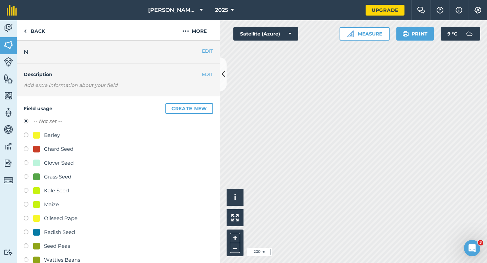
click at [62, 129] on div "-- Not set -- Barley Chard Seed Clover Seed Grass Seed Kale Seed Maize Oilseed …" at bounding box center [118, 212] width 189 height 190
click at [54, 133] on div "Barley" at bounding box center [52, 135] width 16 height 8
radio input "true"
radio input "false"
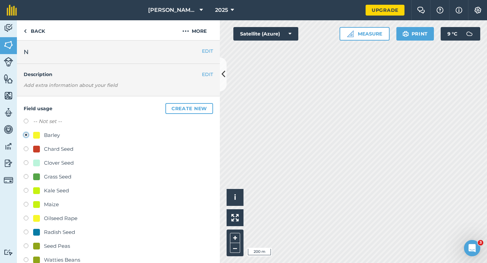
scroll to position [141, 0]
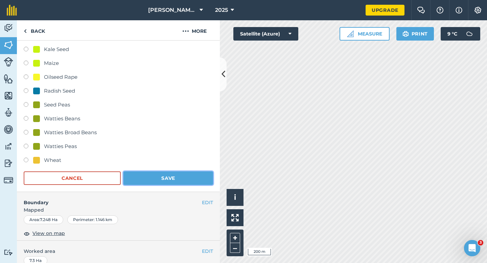
click at [141, 181] on button "Save" at bounding box center [168, 178] width 90 height 14
